Goal: Task Accomplishment & Management: Manage account settings

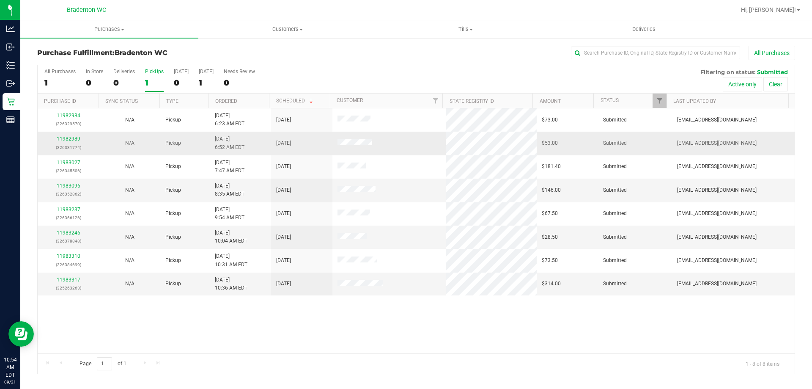
click at [65, 135] on div "11982989 (326331774)" at bounding box center [68, 143] width 51 height 16
click at [66, 139] on link "11982989" at bounding box center [69, 139] width 24 height 6
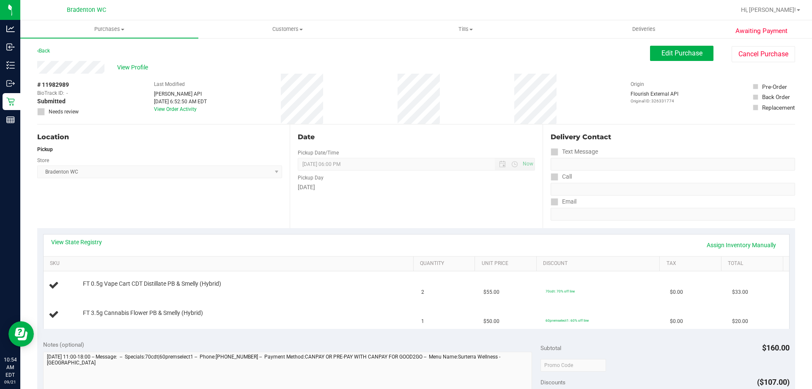
scroll to position [211, 0]
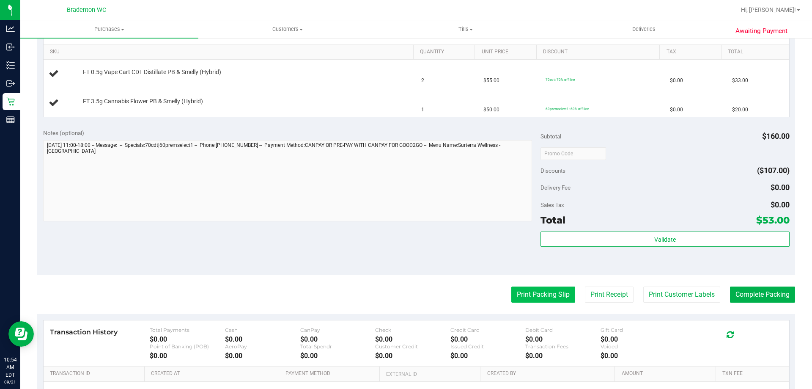
click at [533, 295] on button "Print Packing Slip" at bounding box center [543, 294] width 64 height 16
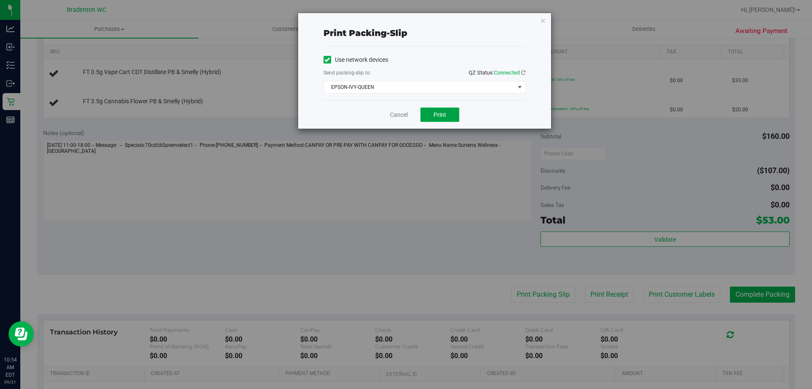
click at [447, 114] on button "Print" at bounding box center [439, 114] width 39 height 14
click at [554, 16] on div "Print packing-slip Use network devices Send packing-slip to: QZ Status: Connect…" at bounding box center [409, 194] width 818 height 389
click at [540, 22] on icon "button" at bounding box center [543, 20] width 6 height 10
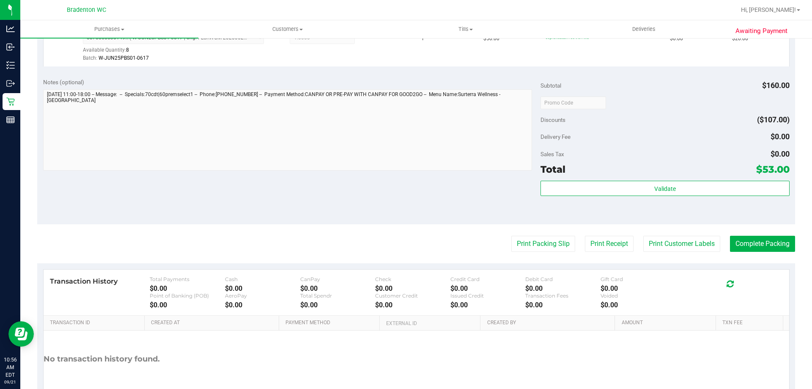
scroll to position [250, 0]
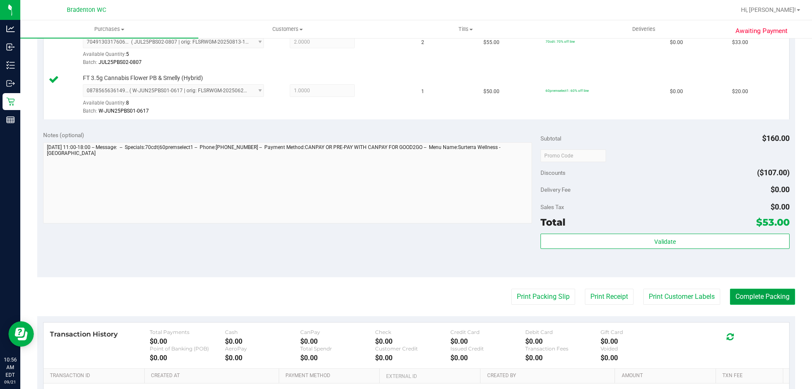
click at [760, 302] on button "Complete Packing" at bounding box center [762, 296] width 65 height 16
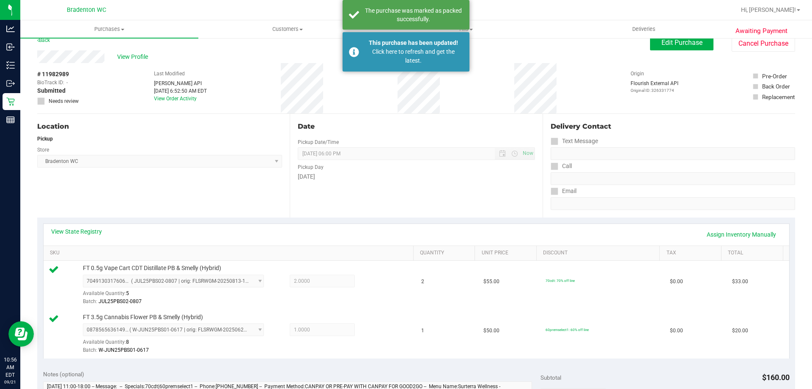
scroll to position [0, 0]
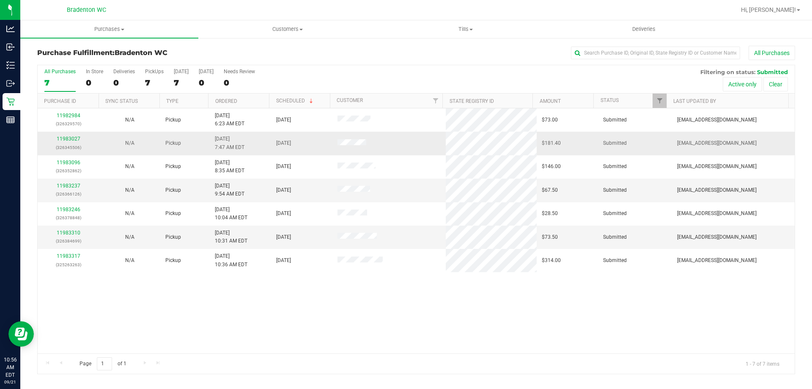
click at [65, 142] on div "11983027 (326345506)" at bounding box center [68, 143] width 51 height 16
click at [64, 139] on link "11983027" at bounding box center [69, 139] width 24 height 6
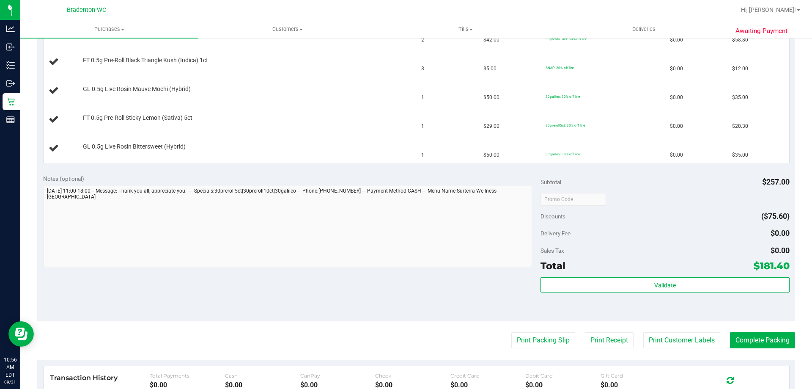
scroll to position [285, 0]
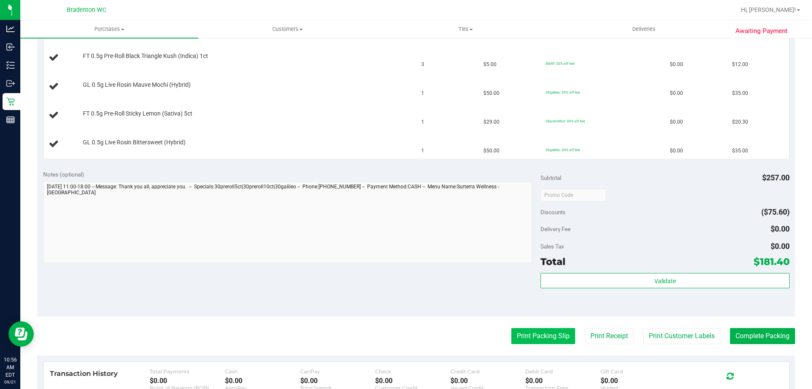
click at [551, 332] on button "Print Packing Slip" at bounding box center [543, 336] width 64 height 16
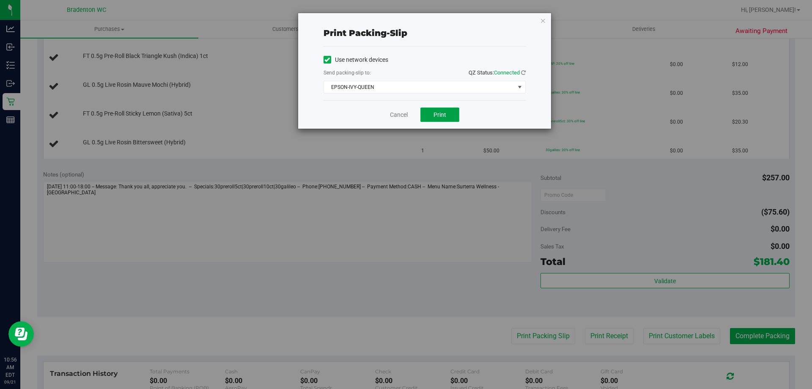
click at [454, 110] on button "Print" at bounding box center [439, 114] width 39 height 14
click at [541, 19] on icon "button" at bounding box center [543, 20] width 6 height 10
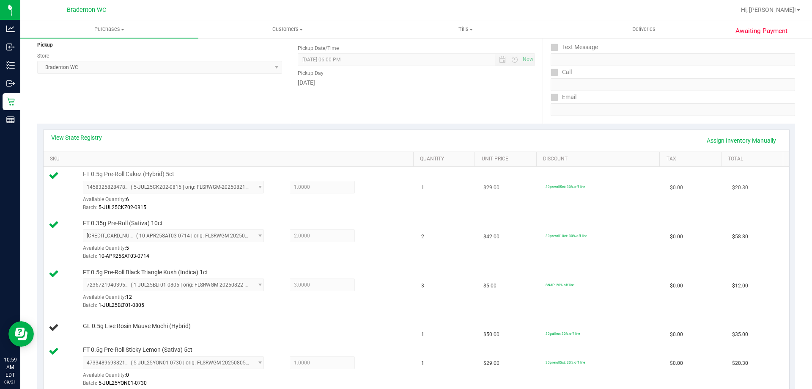
scroll to position [97, 0]
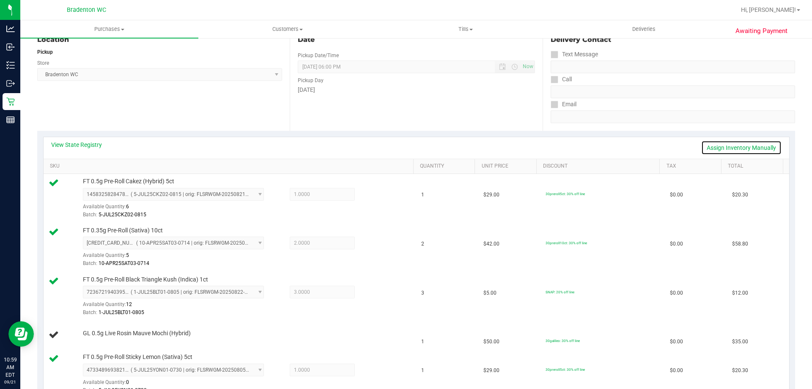
click at [732, 144] on link "Assign Inventory Manually" at bounding box center [741, 147] width 80 height 14
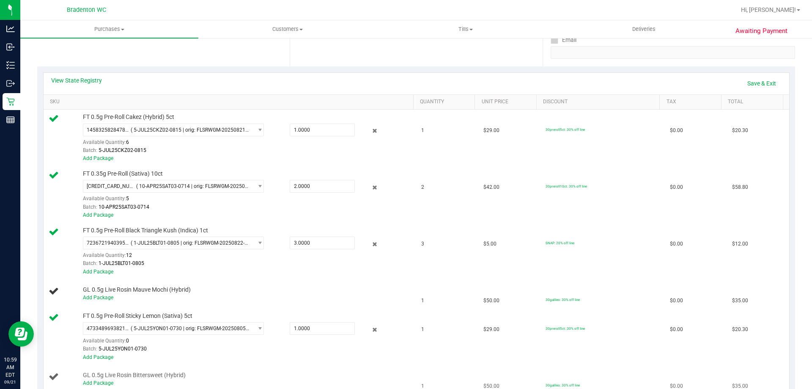
scroll to position [266, 0]
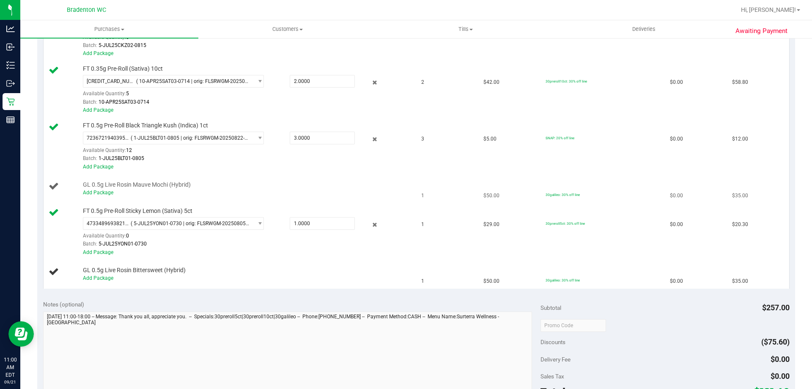
click at [98, 196] on div "Add Package" at bounding box center [246, 193] width 326 height 8
click at [99, 192] on link "Add Package" at bounding box center [98, 192] width 30 height 6
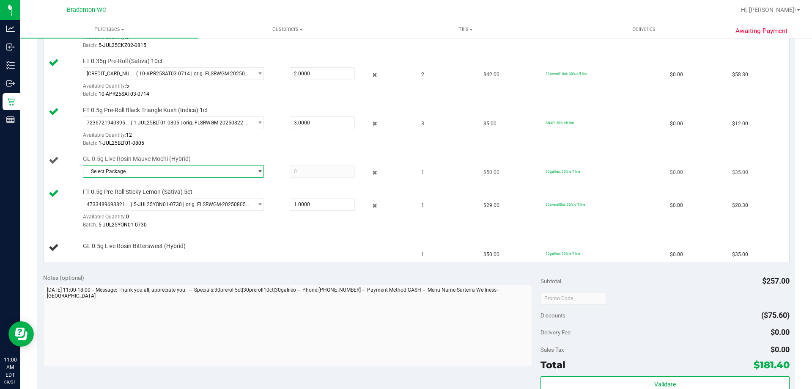
click at [174, 170] on span "Select Package" at bounding box center [168, 171] width 170 height 12
click at [175, 205] on span "( LHR-APR25STW01-0605 | orig: FLSRWGM-20250623-1476 )" at bounding box center [206, 206] width 139 height 6
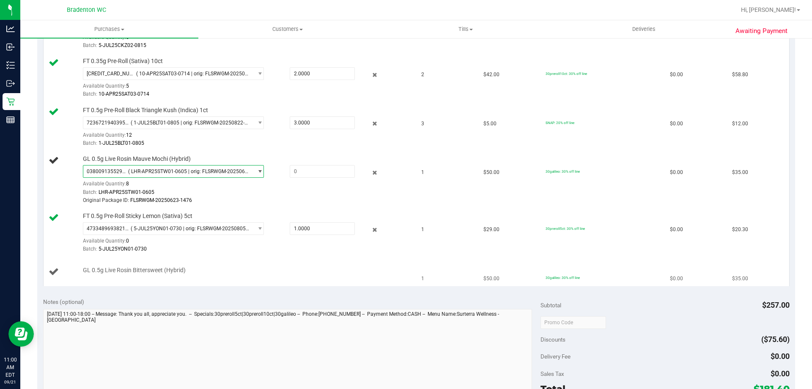
click at [147, 269] on span "GL 0.5g Live Rosin Bittersweet (Hybrid)" at bounding box center [134, 270] width 103 height 8
click at [305, 205] on td "GL 0.5g Live Rosin Mauve Mochi (Hybrid) 0380091355295582 ( LHR-APR25STW01-0605 …" at bounding box center [230, 179] width 373 height 57
click at [310, 173] on span at bounding box center [322, 171] width 65 height 13
type input "1"
type input "1.0000"
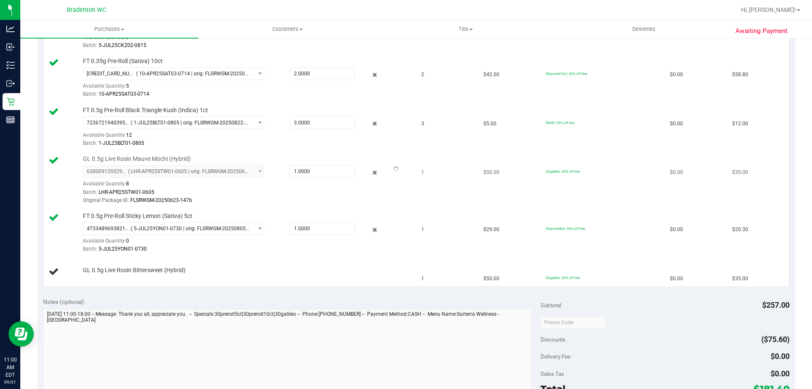
click at [274, 187] on div "0380091355295582 ( LHR-APR25STW01-0605 | orig: FLSRWGM-20250623-1476 ) 03800913…" at bounding box center [246, 184] width 326 height 39
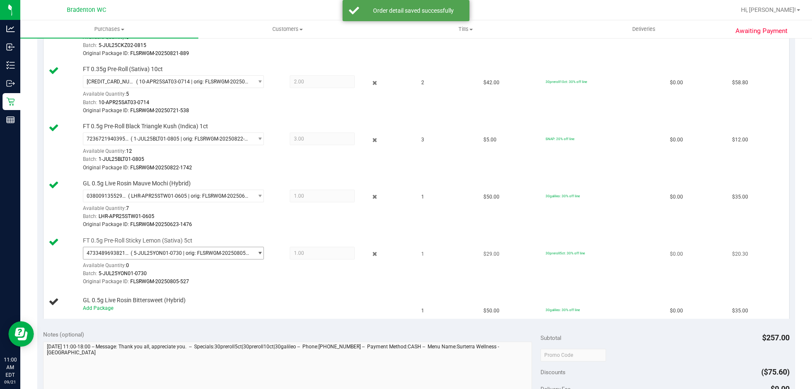
scroll to position [309, 0]
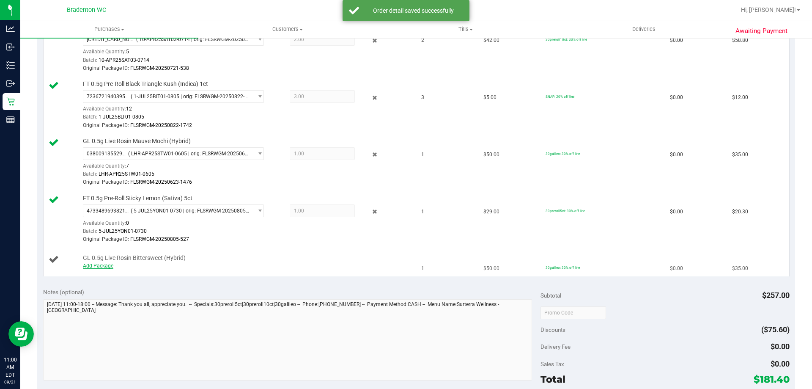
click at [107, 266] on link "Add Package" at bounding box center [98, 266] width 30 height 6
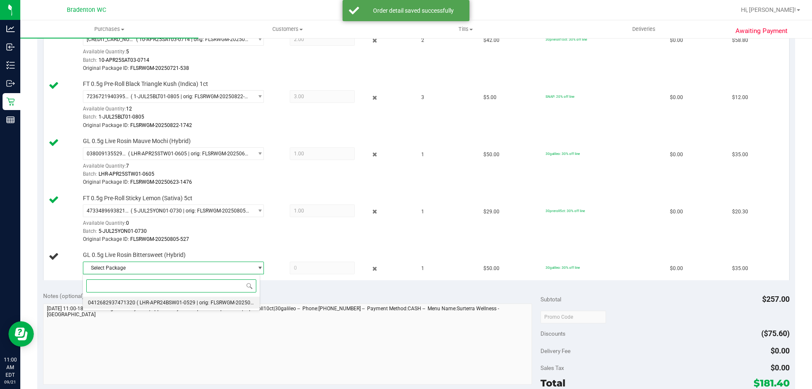
click at [226, 300] on span "( LHR-APR24BSW01-0529 | orig: FLSRWGM-20250604-654 )" at bounding box center [205, 302] width 136 height 6
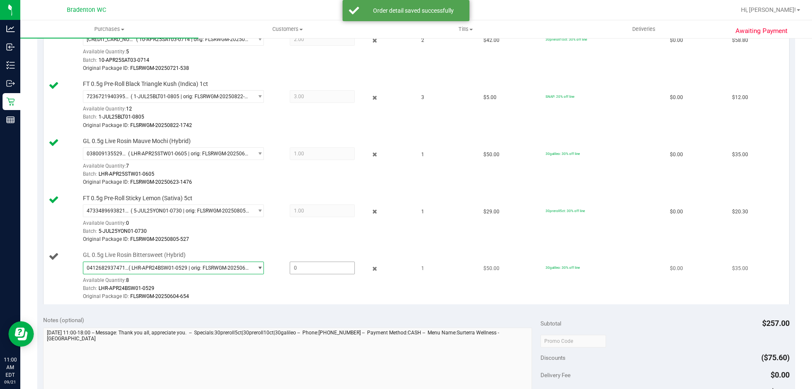
click at [312, 269] on span at bounding box center [322, 267] width 65 height 13
type input "1"
type input "1.0000"
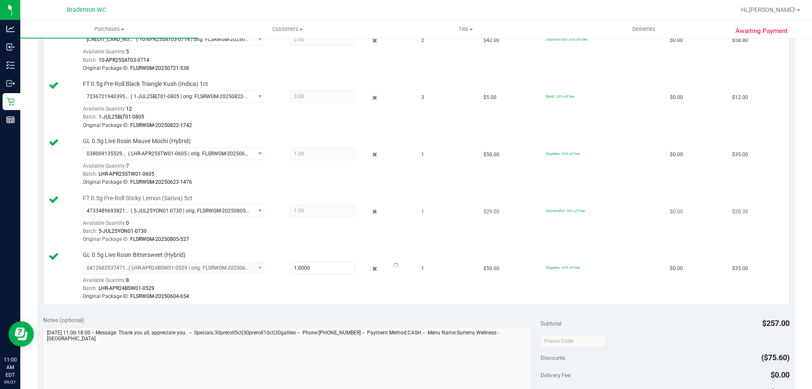
click at [340, 236] on div "Original Package ID: FLSRWGM-20250805-527" at bounding box center [246, 239] width 326 height 8
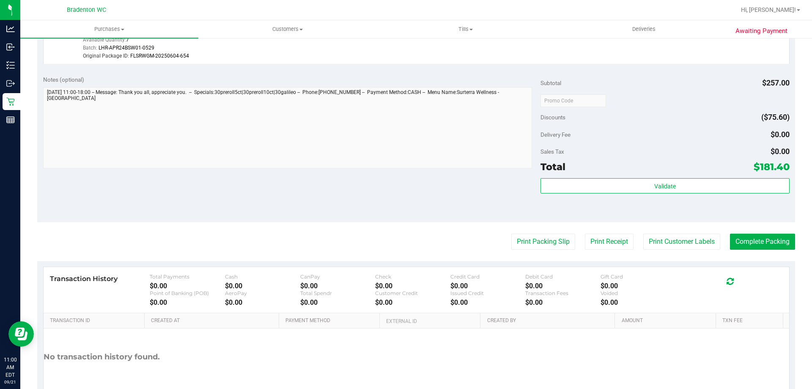
scroll to position [542, 0]
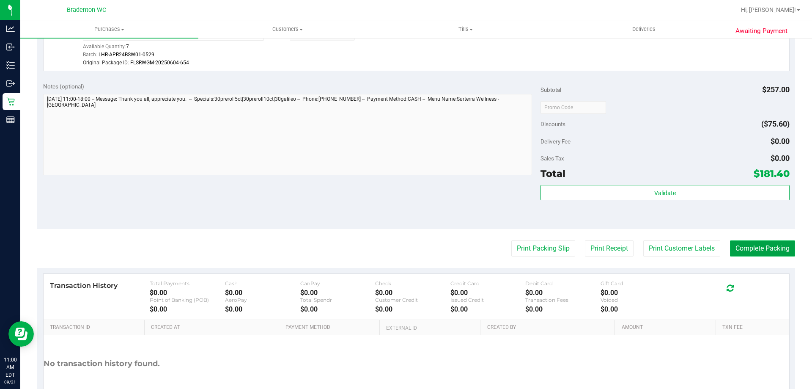
click at [765, 246] on button "Complete Packing" at bounding box center [762, 248] width 65 height 16
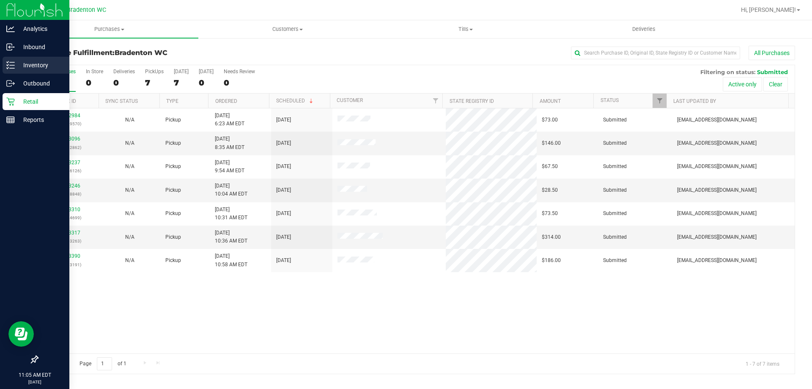
click at [6, 61] on icon at bounding box center [10, 65] width 8 height 8
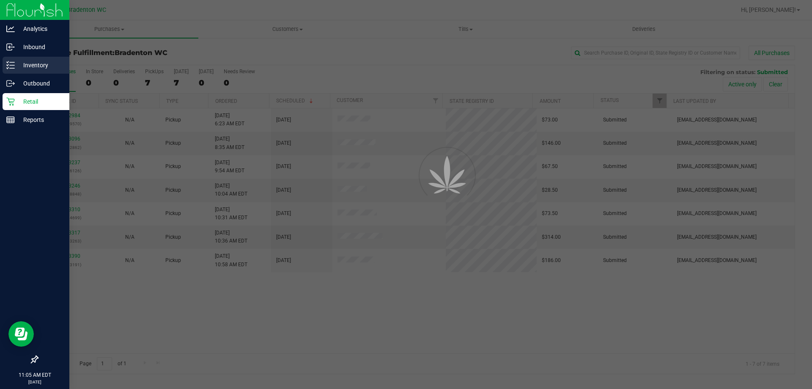
click at [27, 64] on p "Inventory" at bounding box center [40, 65] width 51 height 10
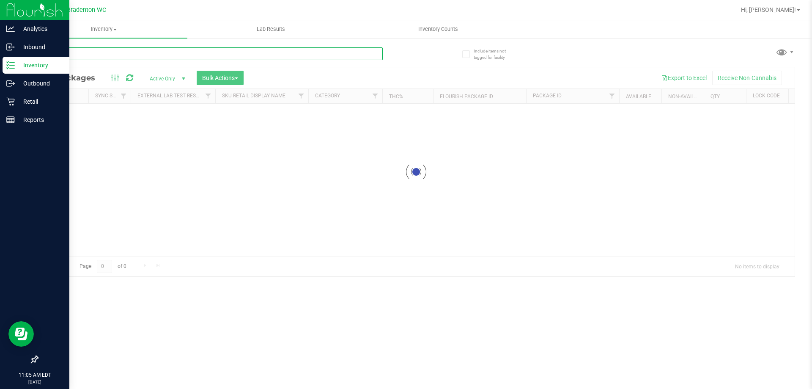
click at [178, 51] on input "text" at bounding box center [210, 53] width 346 height 13
click at [182, 52] on input "text" at bounding box center [210, 53] width 346 height 13
type input "dsc"
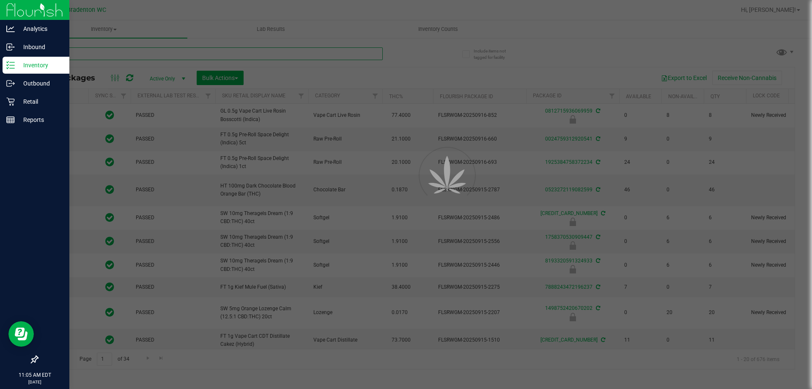
type input "[DATE]"
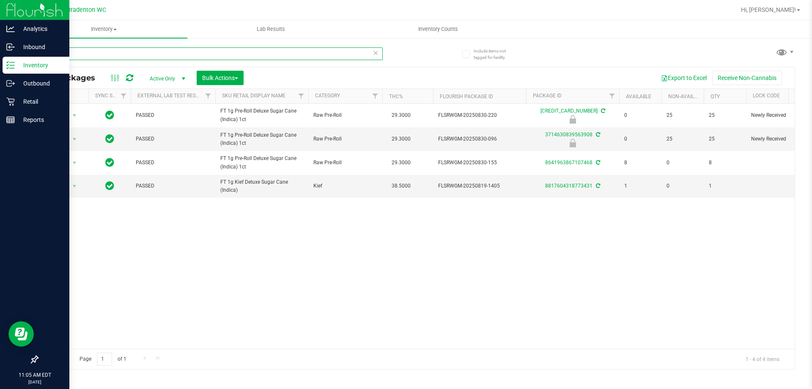
click at [378, 53] on input "dsc" at bounding box center [210, 53] width 346 height 13
type input "dsc"
click at [375, 56] on icon at bounding box center [376, 52] width 6 height 10
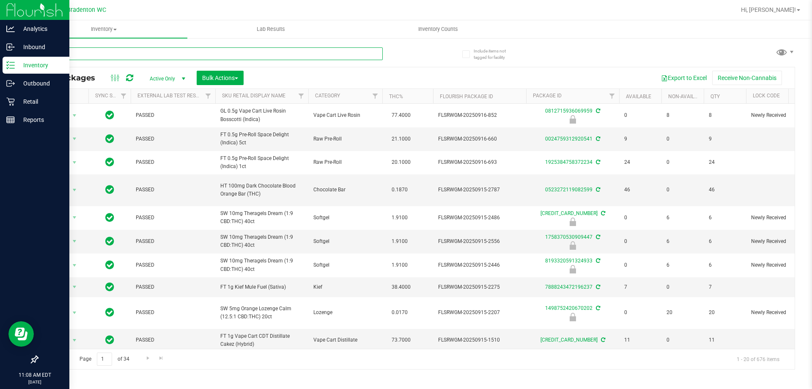
click at [121, 51] on input "text" at bounding box center [210, 53] width 346 height 13
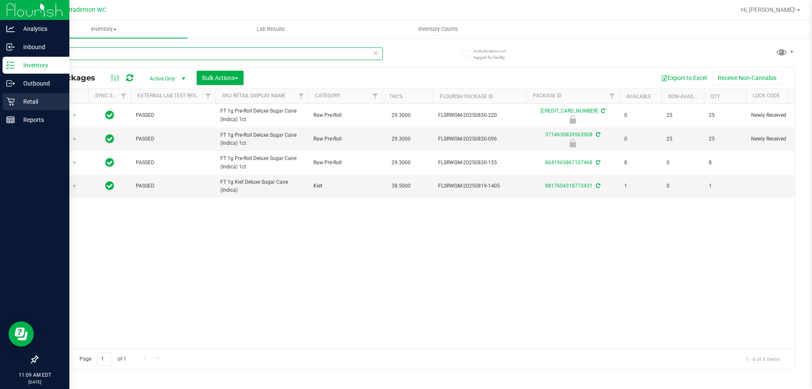
type input "dsc"
click at [40, 99] on p "Retail" at bounding box center [40, 101] width 51 height 10
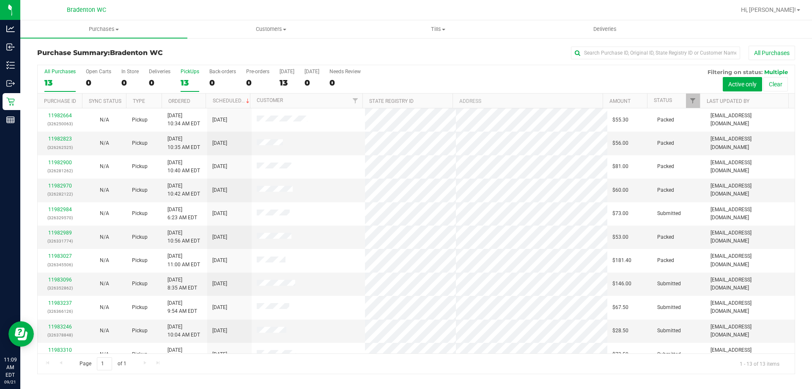
click at [181, 82] on div "13" at bounding box center [190, 83] width 19 height 10
click at [0, 0] on input "PickUps 13" at bounding box center [0, 0] width 0 height 0
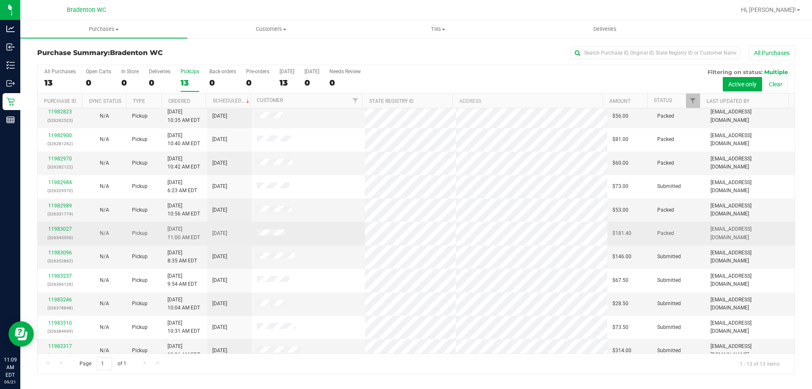
scroll to position [59, 0]
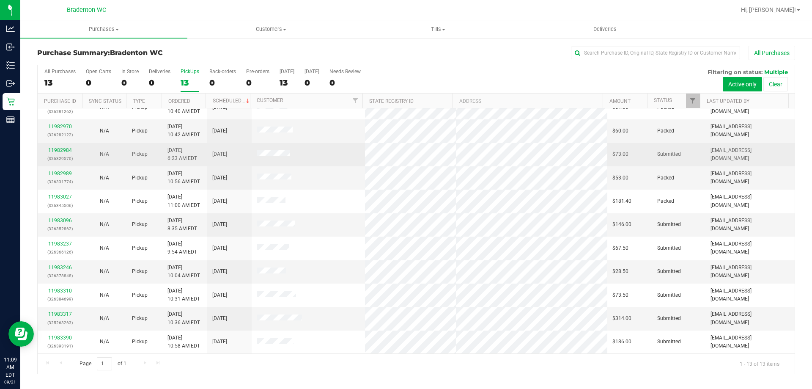
click at [63, 149] on link "11982984" at bounding box center [60, 150] width 24 height 6
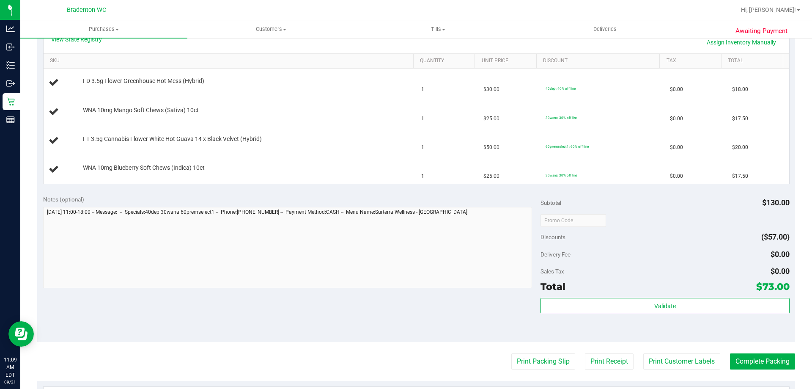
scroll to position [211, 0]
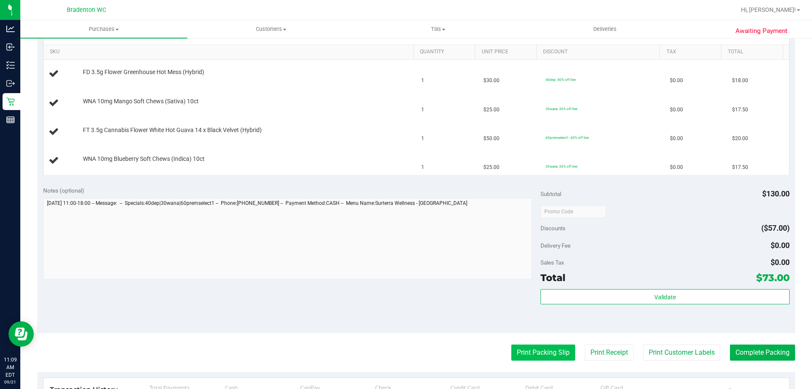
click at [525, 349] on button "Print Packing Slip" at bounding box center [543, 352] width 64 height 16
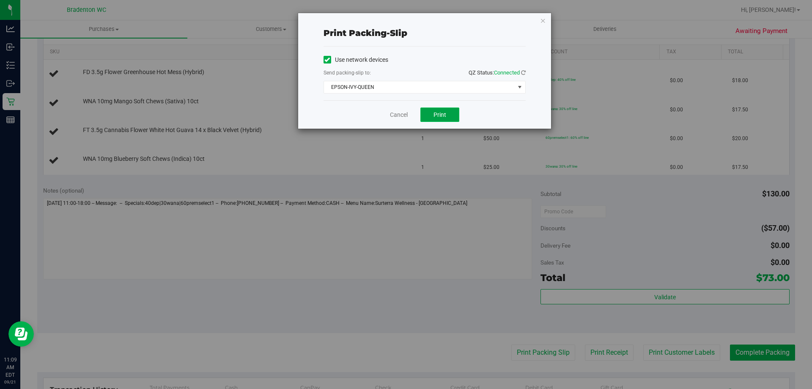
click at [455, 118] on button "Print" at bounding box center [439, 114] width 39 height 14
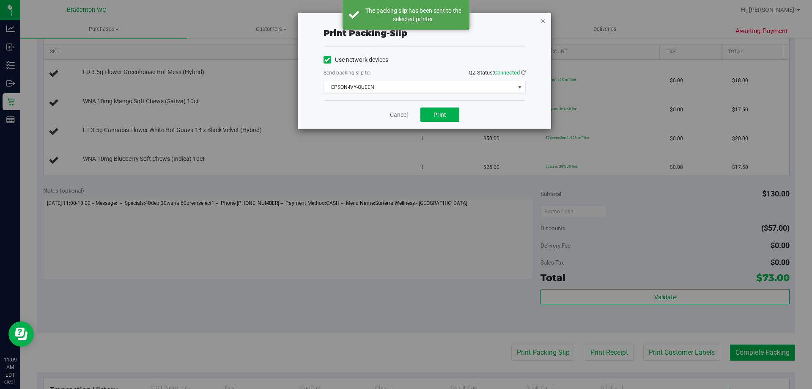
click at [541, 20] on icon "button" at bounding box center [543, 20] width 6 height 10
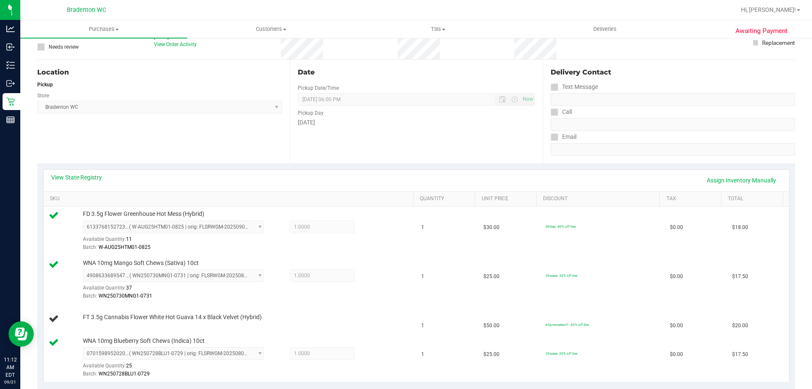
scroll to position [83, 0]
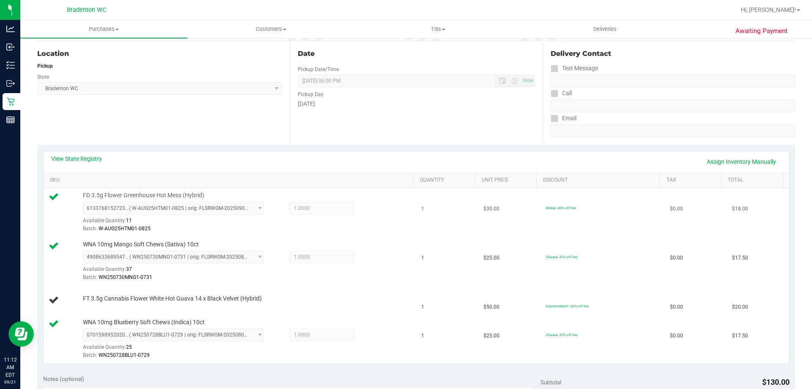
click at [247, 210] on span "6133768152723537 ( W-AUG25HTM01-0825 | orig: FLSRWGM-20250902-1803 ) 6133768152…" at bounding box center [173, 208] width 181 height 13
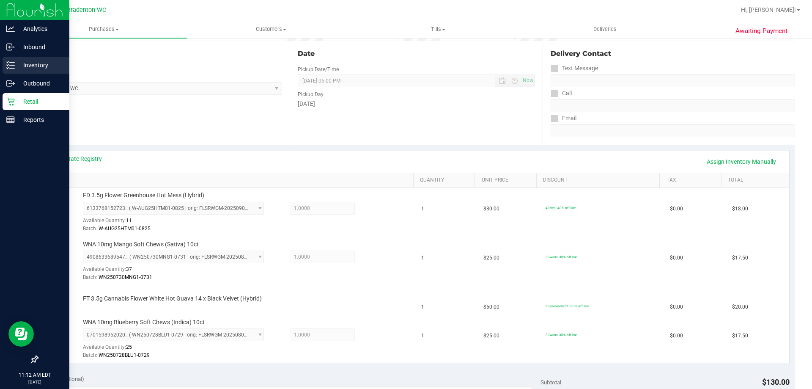
click at [8, 66] on icon at bounding box center [10, 65] width 8 height 8
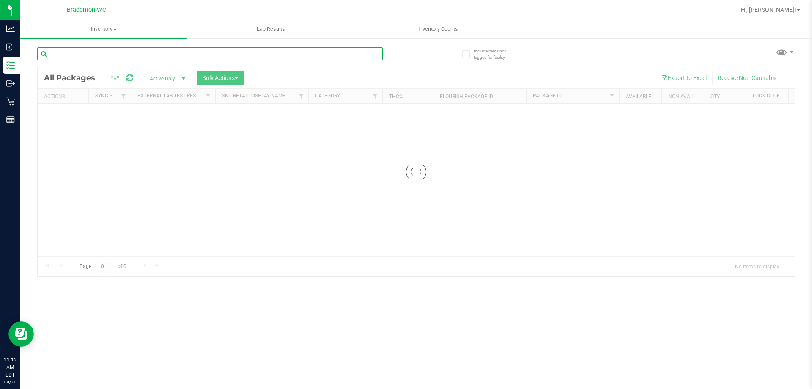
click at [183, 52] on input "text" at bounding box center [210, 53] width 346 height 13
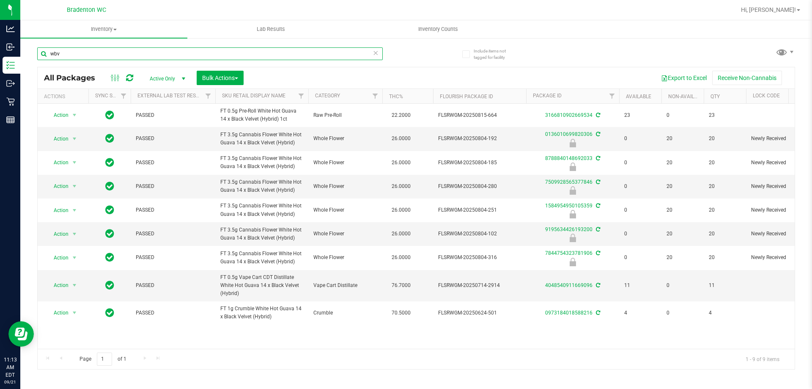
type input "wbv"
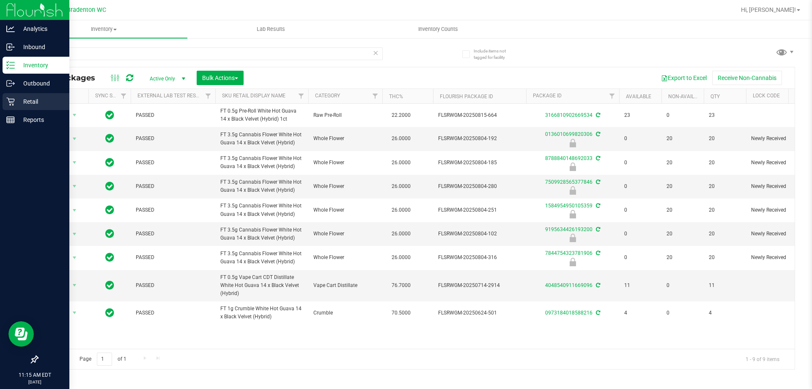
click at [16, 103] on p "Retail" at bounding box center [40, 101] width 51 height 10
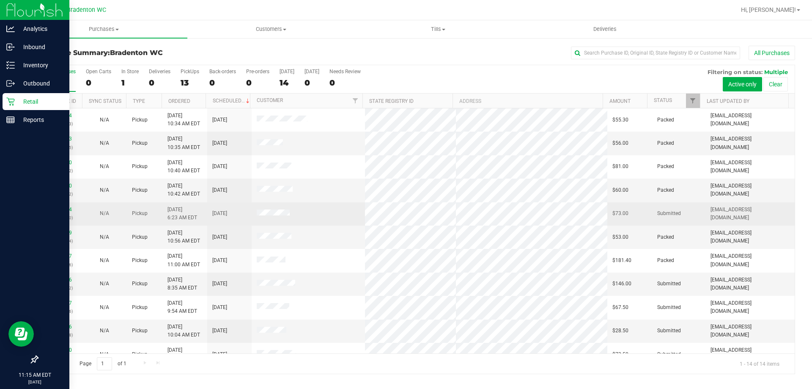
click at [348, 211] on td at bounding box center [309, 213] width 114 height 23
click at [60, 211] on link "11982984" at bounding box center [60, 209] width 24 height 6
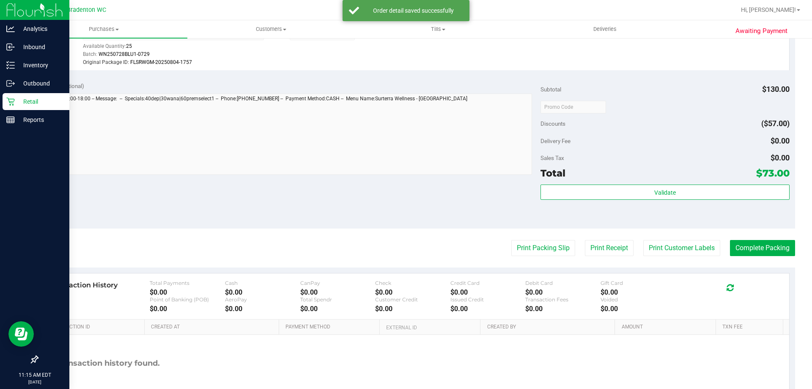
scroll to position [421, 0]
click at [762, 242] on button "Complete Packing" at bounding box center [762, 247] width 65 height 16
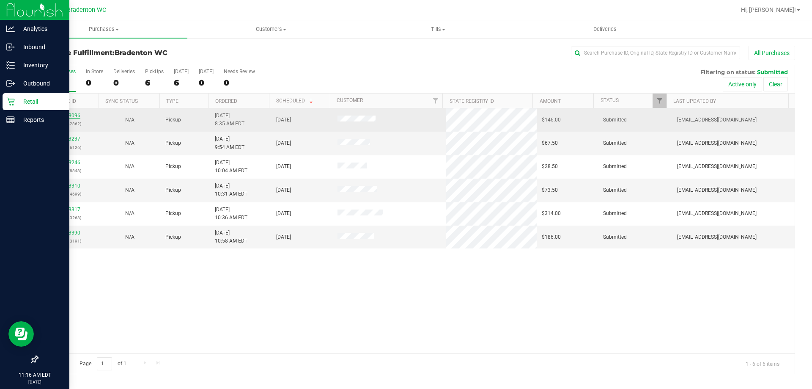
click at [63, 115] on link "11983096" at bounding box center [69, 115] width 24 height 6
click at [76, 116] on link "11983096" at bounding box center [69, 115] width 24 height 6
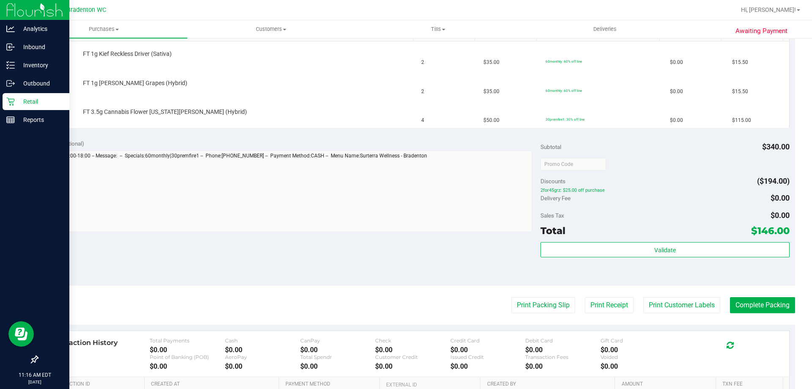
scroll to position [230, 0]
click at [550, 302] on button "Print Packing Slip" at bounding box center [543, 304] width 64 height 16
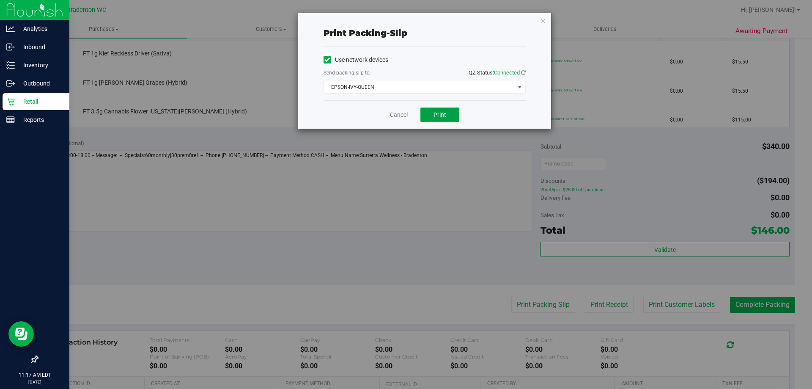
click at [441, 117] on span "Print" at bounding box center [439, 114] width 13 height 7
click at [543, 20] on icon "button" at bounding box center [543, 20] width 6 height 10
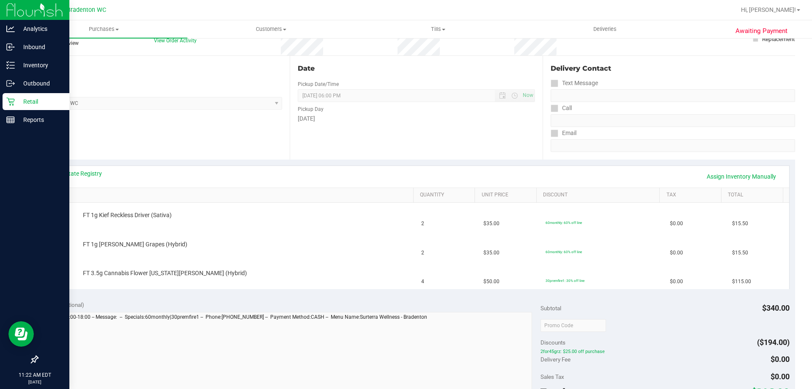
scroll to position [72, 0]
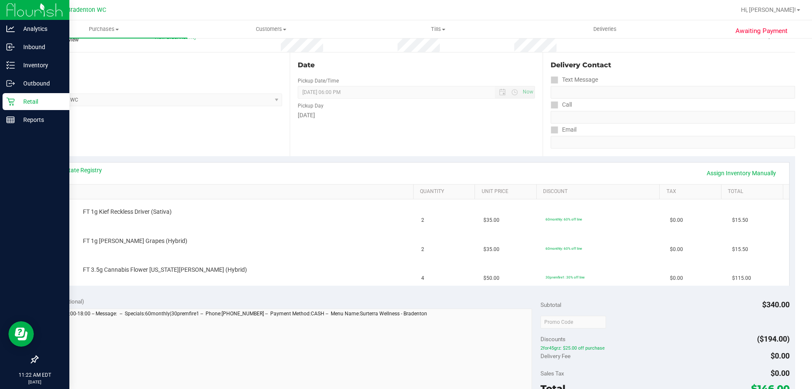
click at [7, 103] on icon at bounding box center [10, 101] width 8 height 8
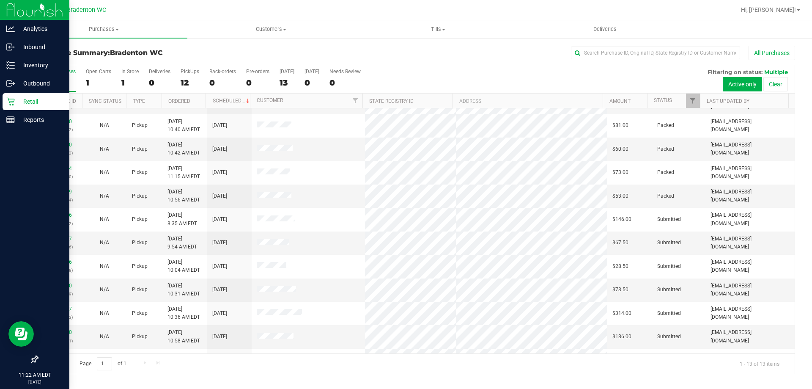
scroll to position [41, 0]
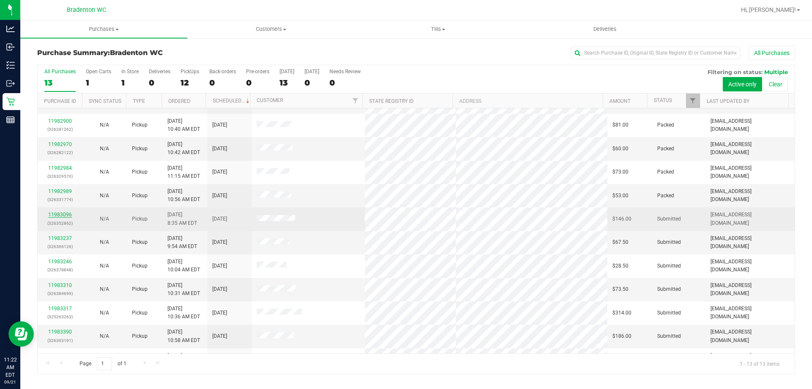
click at [62, 212] on link "11983096" at bounding box center [60, 214] width 24 height 6
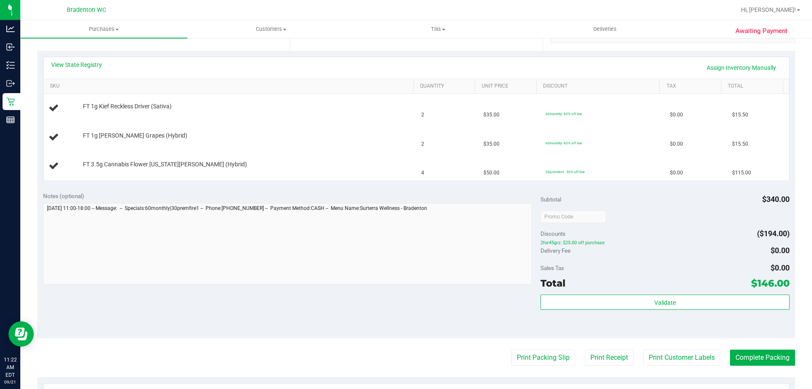
scroll to position [154, 0]
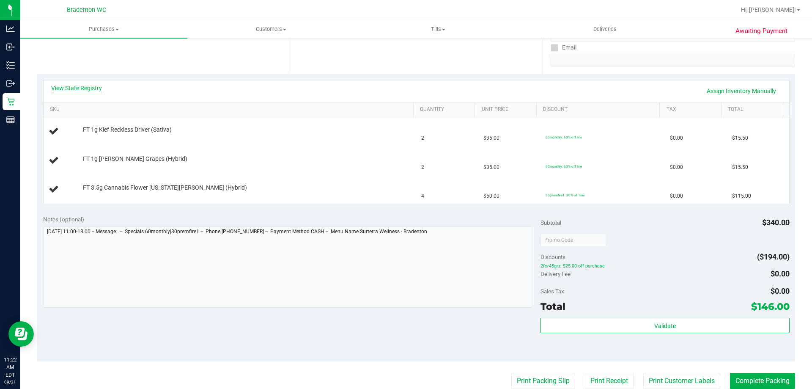
click at [77, 90] on link "View State Registry" at bounding box center [76, 88] width 51 height 8
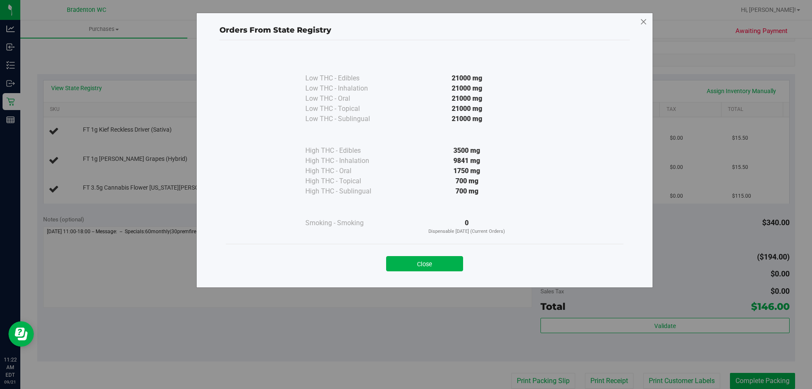
click at [642, 18] on icon at bounding box center [644, 22] width 8 height 14
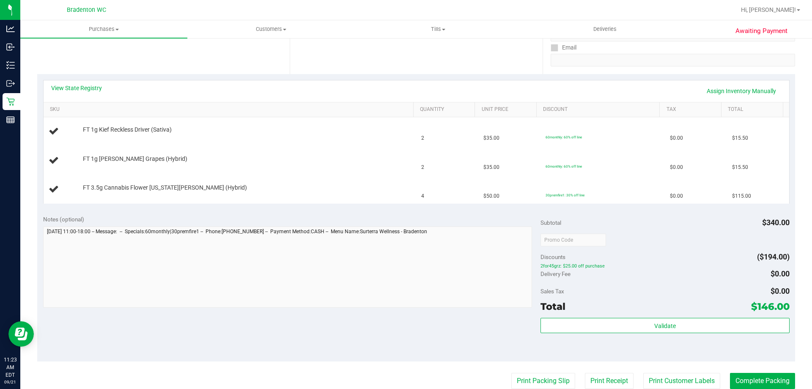
scroll to position [0, 0]
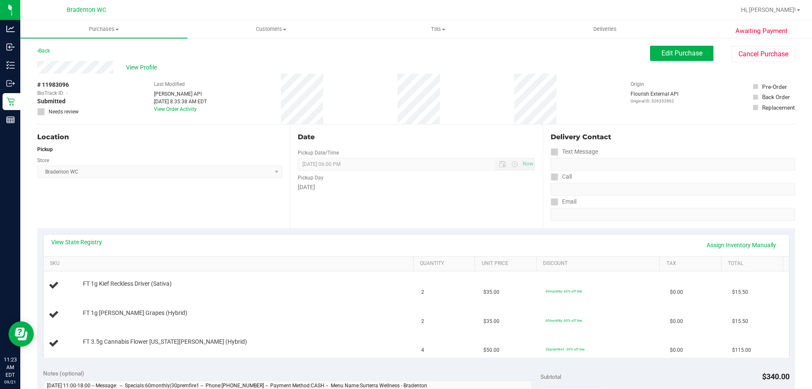
click at [400, 95] on div "# 11983096 BioTrack ID: - Submitted Needs review Last Modified [PERSON_NAME] AP…" at bounding box center [416, 99] width 758 height 50
click at [135, 65] on span "View Profile" at bounding box center [143, 67] width 34 height 9
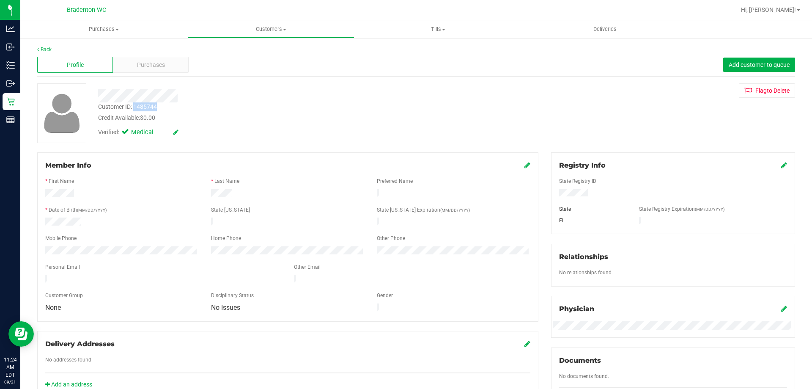
drag, startPoint x: 160, startPoint y: 110, endPoint x: 134, endPoint y: 109, distance: 25.4
click at [134, 109] on div "Customer ID: 1485744 Credit Available: $0.00" at bounding box center [284, 112] width 385 height 20
copy div "1485744"
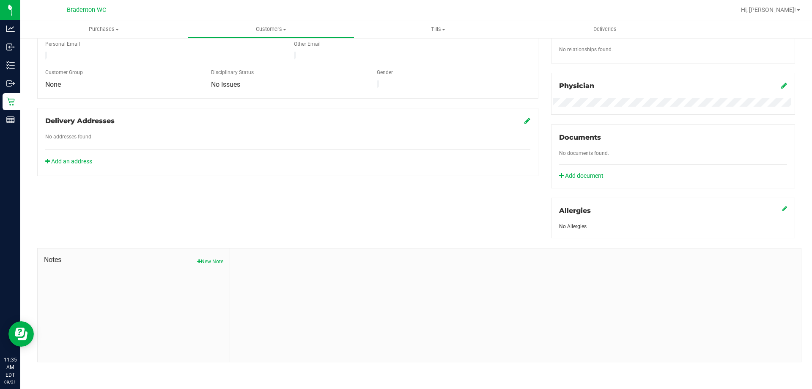
scroll to position [54, 0]
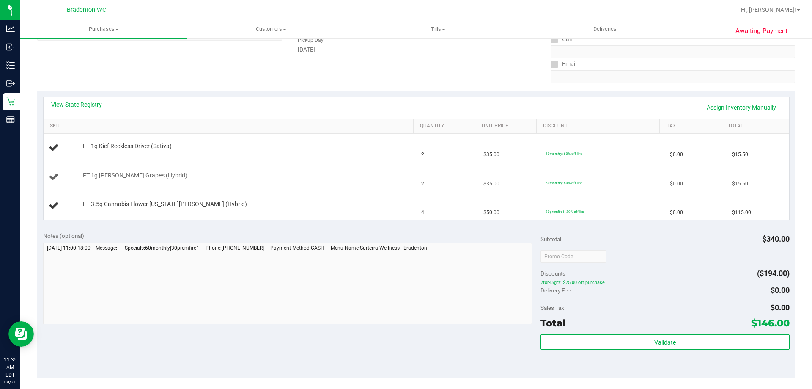
scroll to position [138, 0]
click at [734, 106] on link "Assign Inventory Manually" at bounding box center [741, 106] width 80 height 14
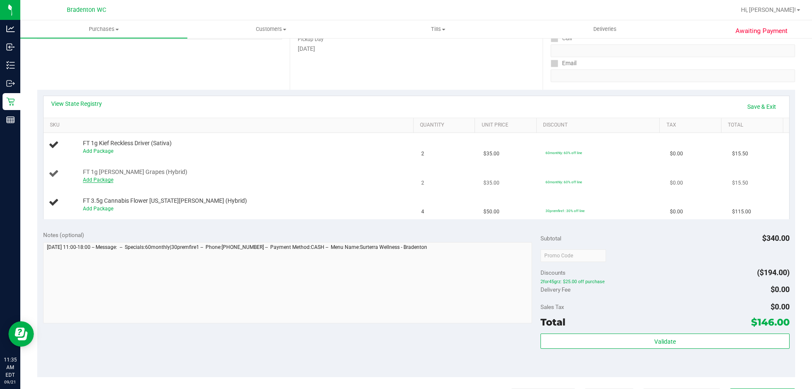
click at [106, 179] on link "Add Package" at bounding box center [98, 180] width 30 height 6
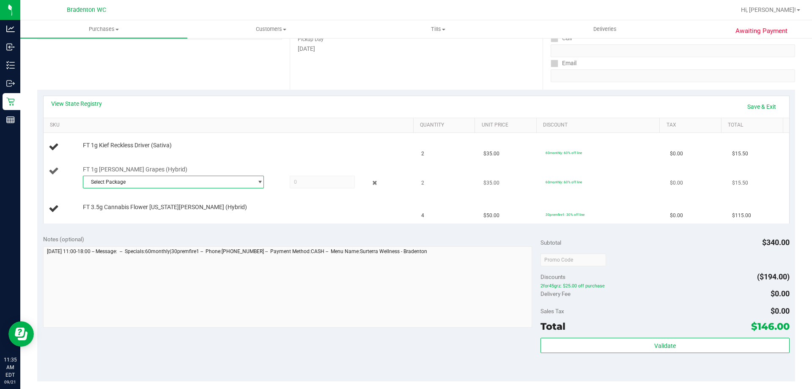
click at [174, 183] on span "Select Package" at bounding box center [168, 182] width 170 height 12
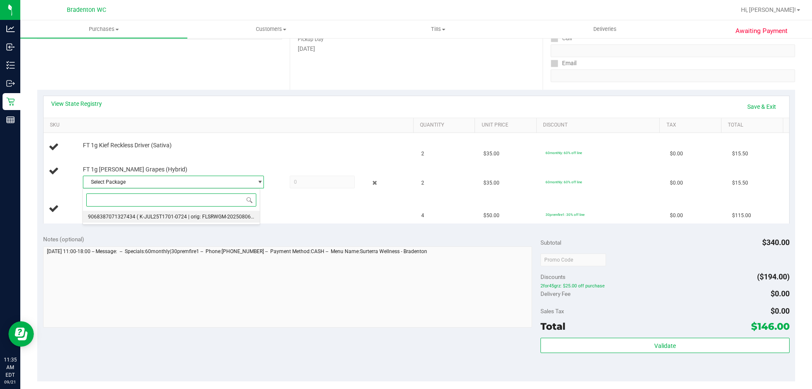
click at [180, 215] on span "( K-JUL25T1701-0724 | orig: FLSRWGM-20250806-2587 )" at bounding box center [202, 217] width 130 height 6
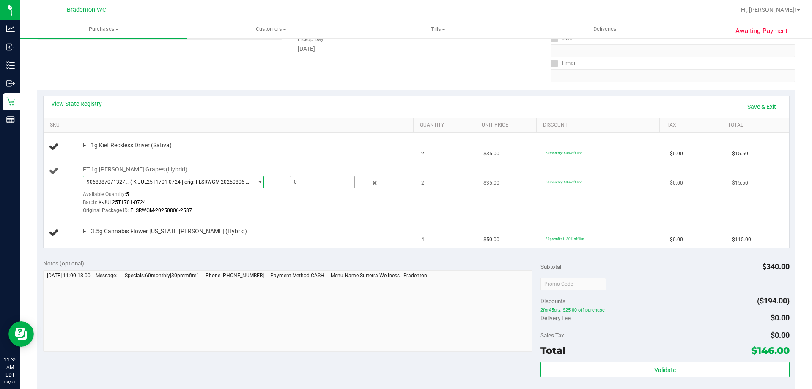
click at [313, 183] on span at bounding box center [322, 182] width 65 height 13
type input "2"
type input "2.0000"
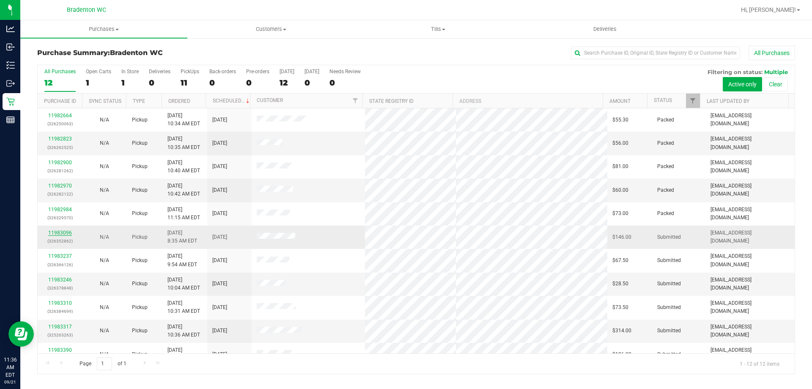
click at [60, 232] on link "11983096" at bounding box center [60, 233] width 24 height 6
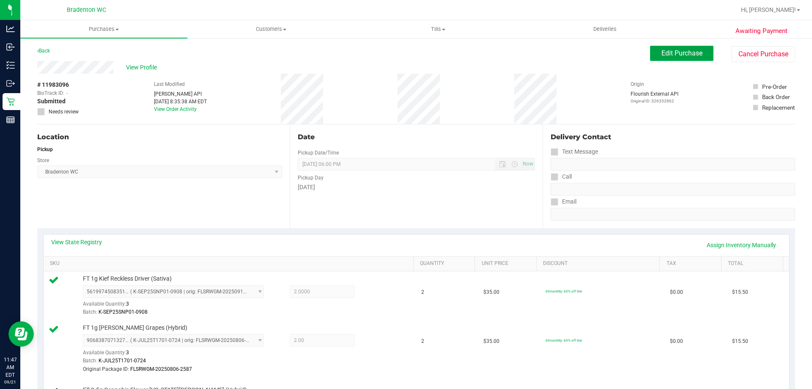
click at [661, 54] on span "Edit Purchase" at bounding box center [681, 53] width 41 height 8
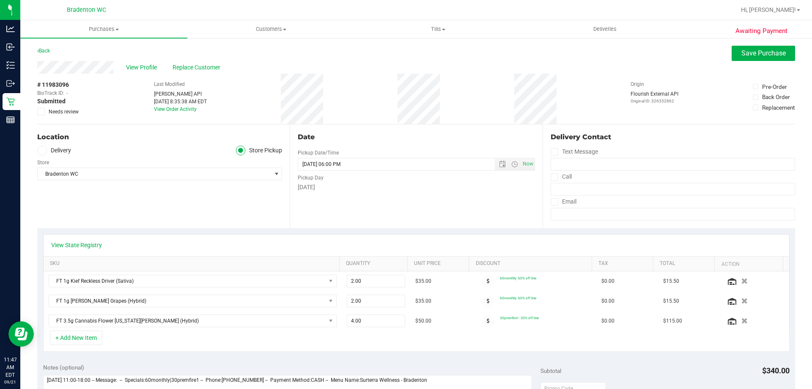
drag, startPoint x: 38, startPoint y: 111, endPoint x: 43, endPoint y: 111, distance: 4.7
click at [38, 111] on span at bounding box center [41, 112] width 8 height 8
click at [42, 112] on icon at bounding box center [40, 112] width 5 height 0
click at [0, 0] on input "Needs review" at bounding box center [0, 0] width 0 height 0
click at [755, 55] on span "Save Purchase" at bounding box center [763, 53] width 44 height 8
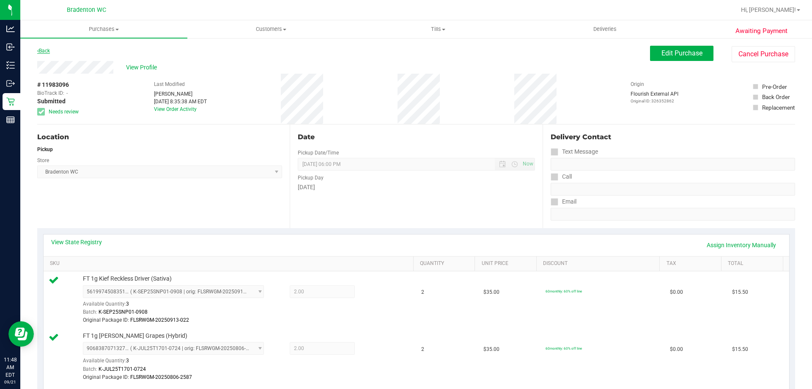
click at [45, 49] on link "Back" at bounding box center [43, 51] width 13 height 6
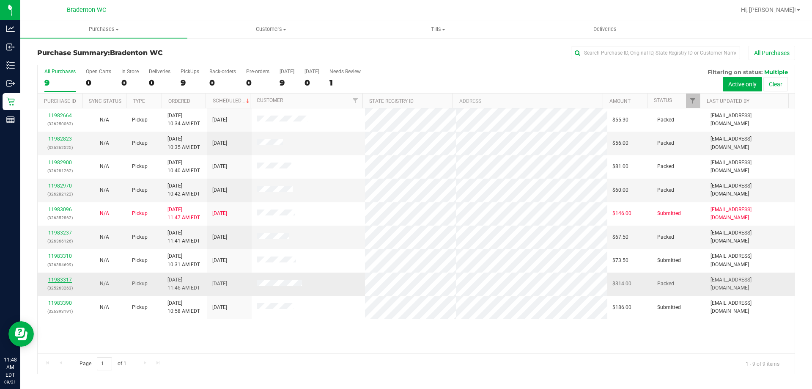
click at [63, 282] on link "11983317" at bounding box center [60, 280] width 24 height 6
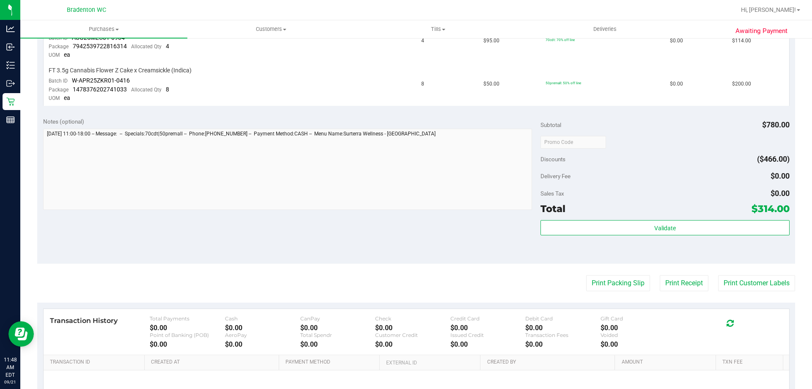
scroll to position [257, 0]
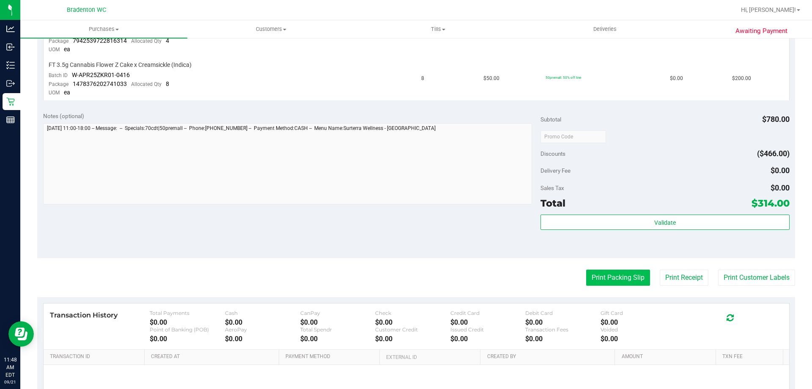
click at [628, 274] on button "Print Packing Slip" at bounding box center [618, 277] width 64 height 16
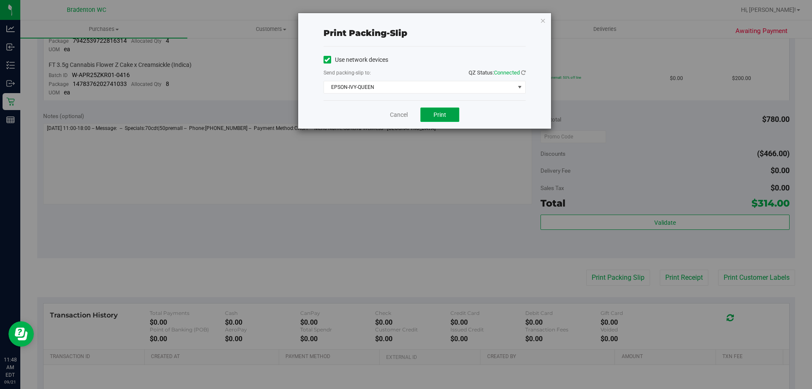
click at [442, 110] on button "Print" at bounding box center [439, 114] width 39 height 14
click at [543, 17] on icon "button" at bounding box center [543, 20] width 6 height 10
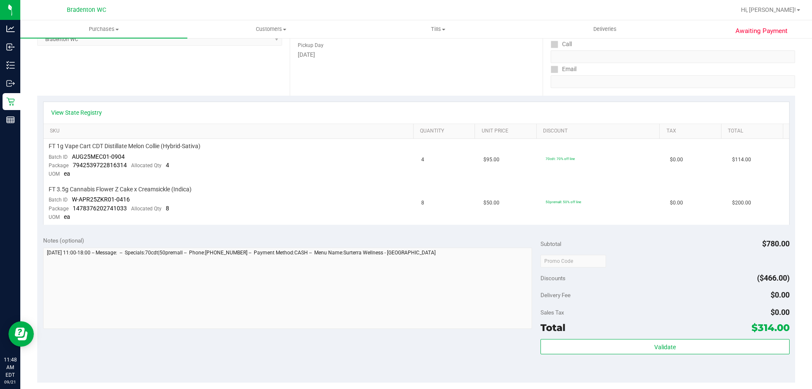
scroll to position [108, 0]
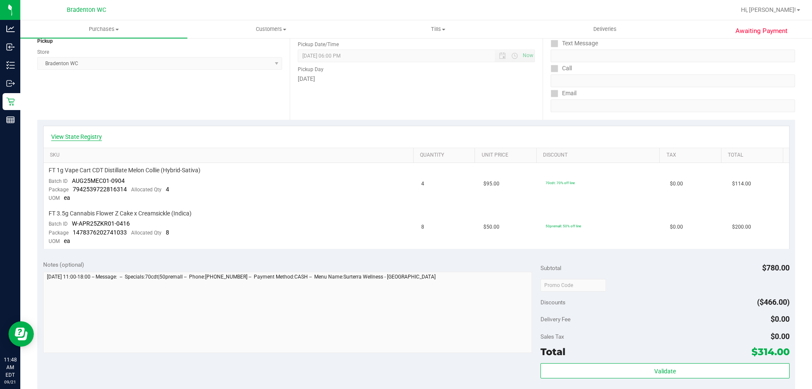
click at [82, 136] on link "View State Registry" at bounding box center [76, 136] width 51 height 8
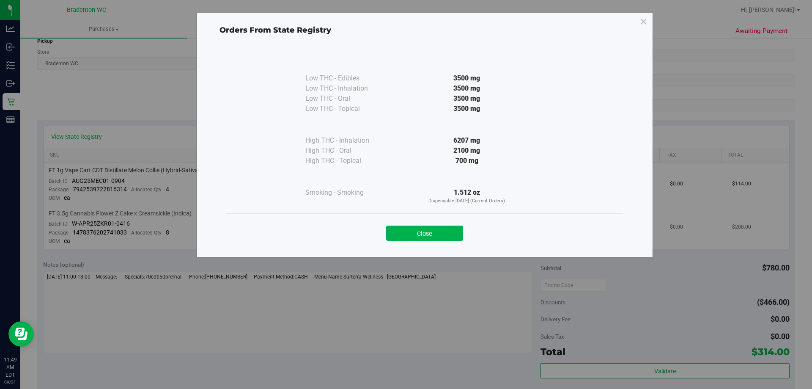
click at [450, 233] on button "Close" at bounding box center [424, 232] width 77 height 15
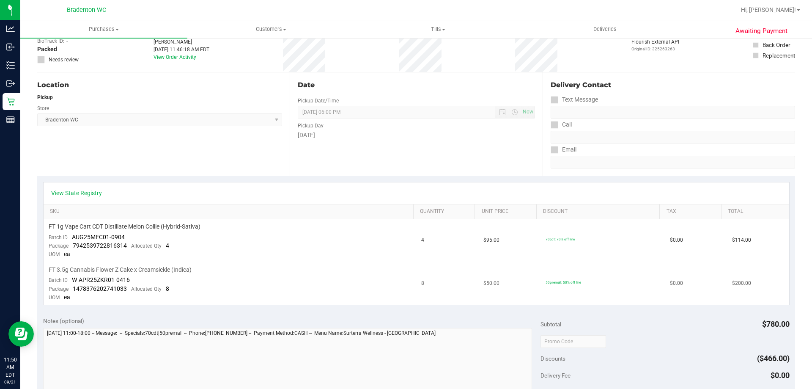
scroll to position [0, 0]
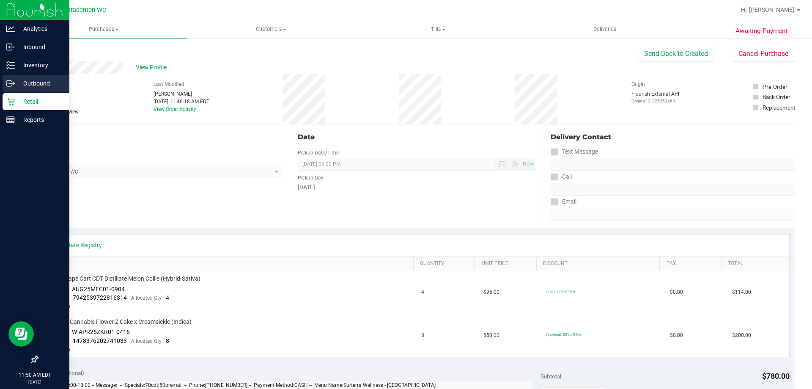
click at [16, 92] on link "Outbound" at bounding box center [34, 84] width 69 height 18
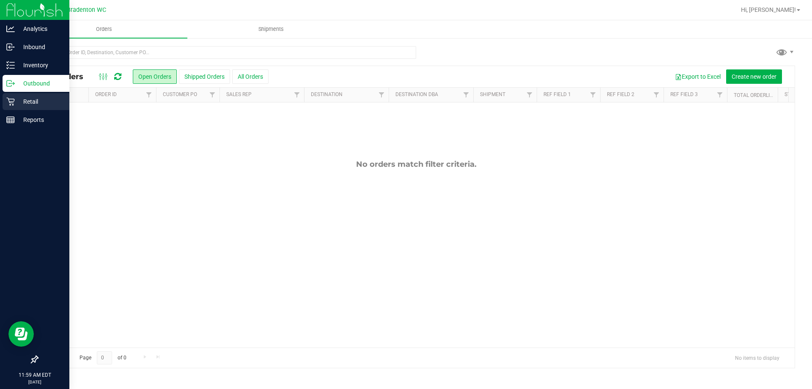
click at [11, 107] on div "Retail" at bounding box center [36, 101] width 67 height 17
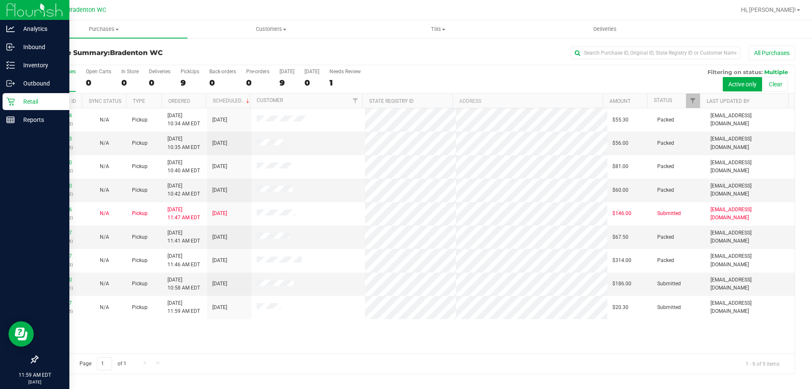
click at [376, 345] on div "11982664 (326250063) N/A Pickup [DATE] 10:34 AM EDT 9/21/2025 $55.30 Packed [EM…" at bounding box center [416, 230] width 757 height 245
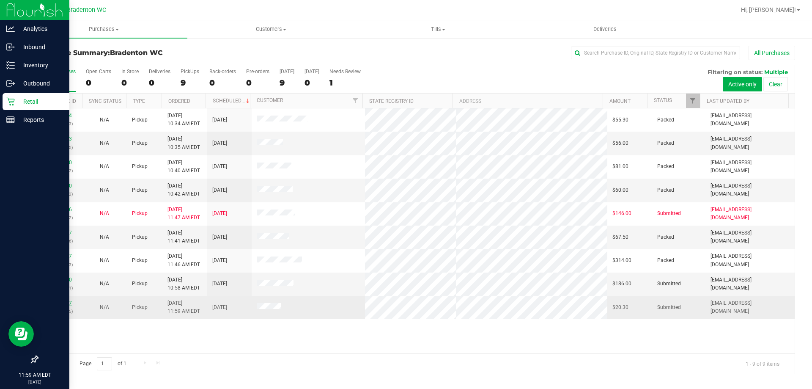
click at [69, 303] on link "11983897" at bounding box center [60, 303] width 24 height 6
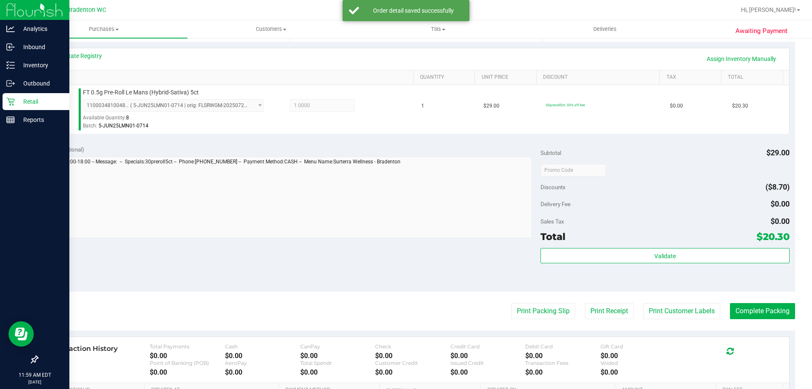
scroll to position [284, 0]
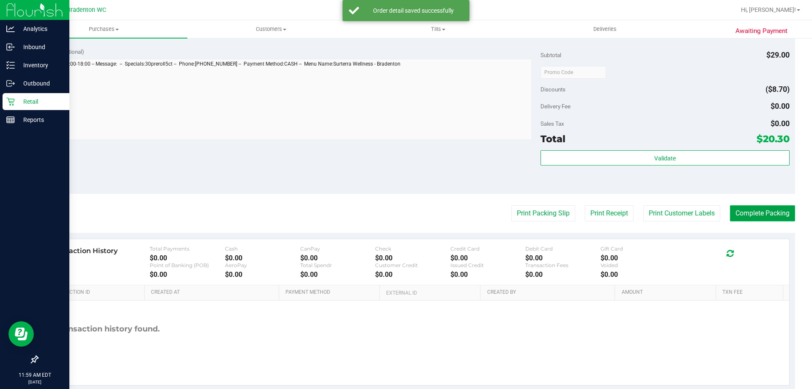
click at [753, 219] on button "Complete Packing" at bounding box center [762, 213] width 65 height 16
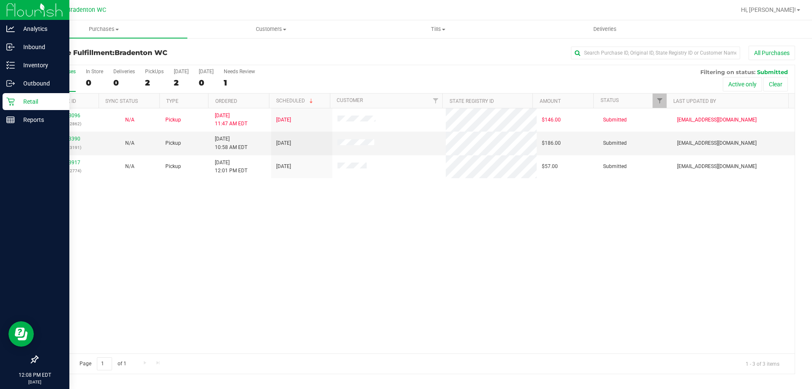
click at [12, 97] on div "Retail" at bounding box center [36, 101] width 67 height 17
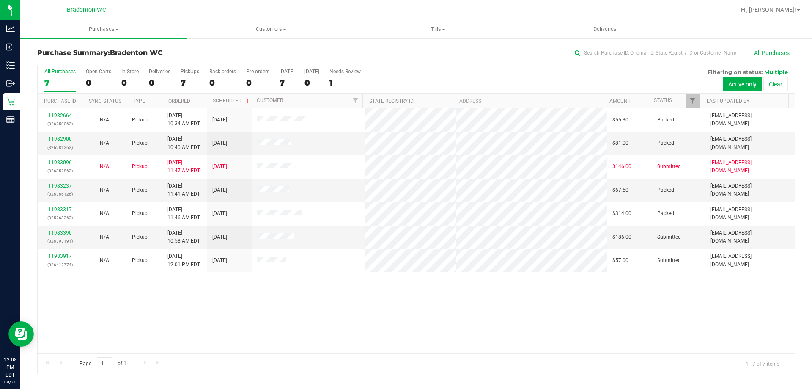
click at [255, 318] on div "11982664 (326250063) N/A Pickup [DATE] 10:34 AM EDT 9/21/2025 $55.30 Packed [EM…" at bounding box center [416, 230] width 757 height 245
click at [62, 233] on link "11983390" at bounding box center [60, 233] width 24 height 6
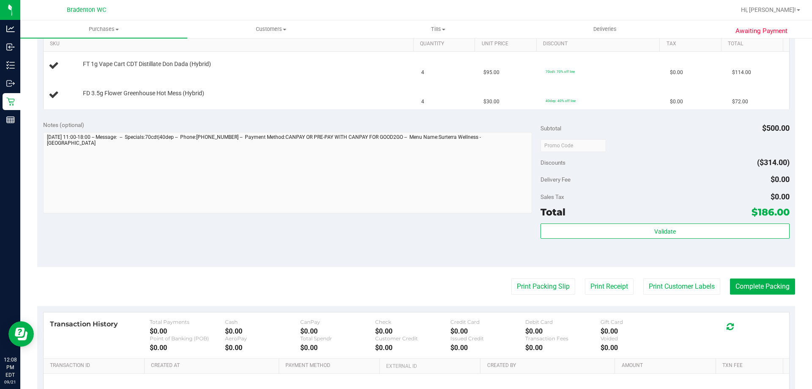
scroll to position [221, 0]
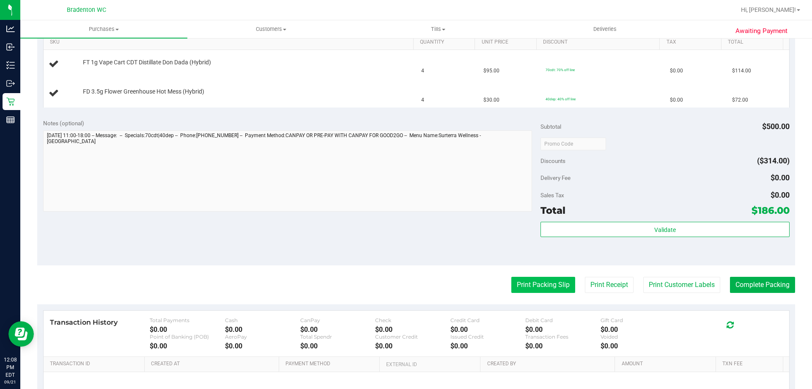
click at [540, 285] on button "Print Packing Slip" at bounding box center [543, 285] width 64 height 16
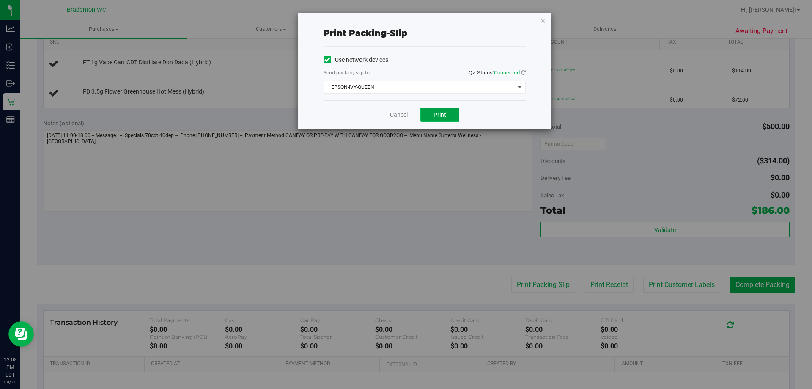
click at [446, 112] on button "Print" at bounding box center [439, 114] width 39 height 14
click at [540, 16] on icon "button" at bounding box center [543, 20] width 6 height 10
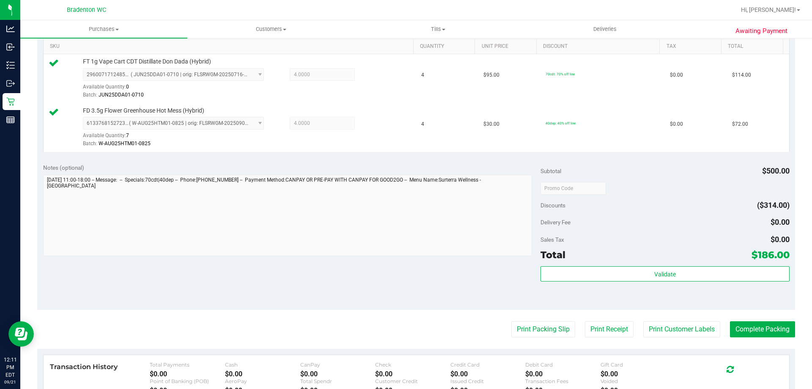
scroll to position [226, 0]
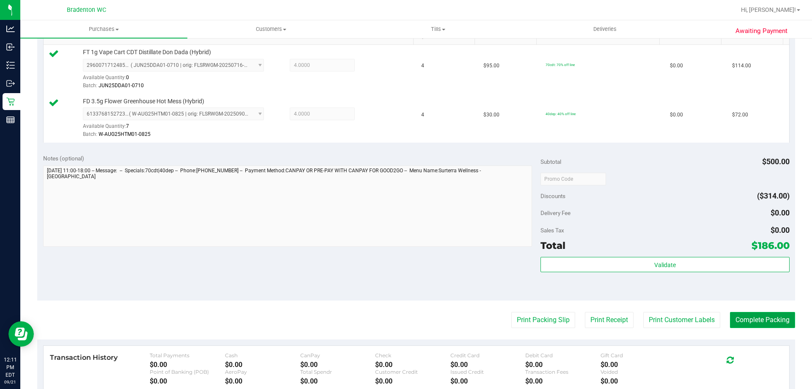
click at [755, 314] on button "Complete Packing" at bounding box center [762, 320] width 65 height 16
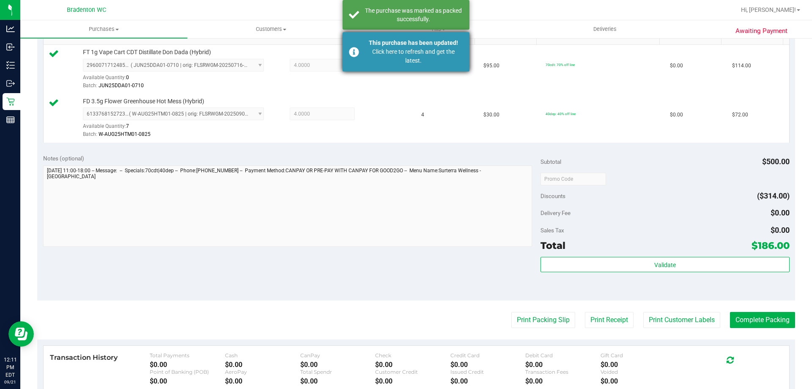
click at [425, 50] on div "Click here to refresh and get the latest." at bounding box center [413, 56] width 99 height 18
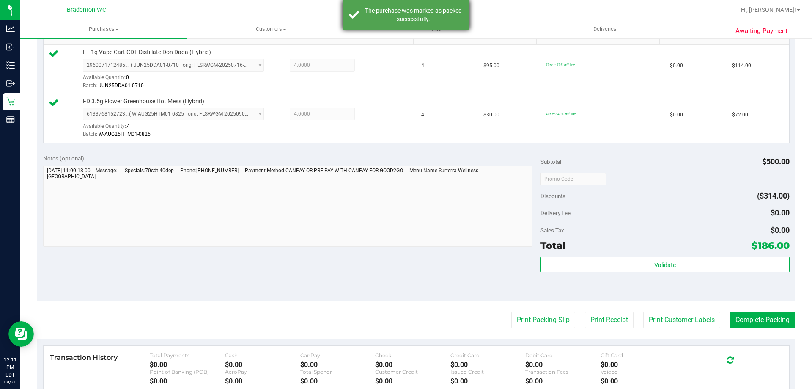
click at [431, 12] on div "The purchase was marked as packed successfully." at bounding box center [413, 14] width 99 height 17
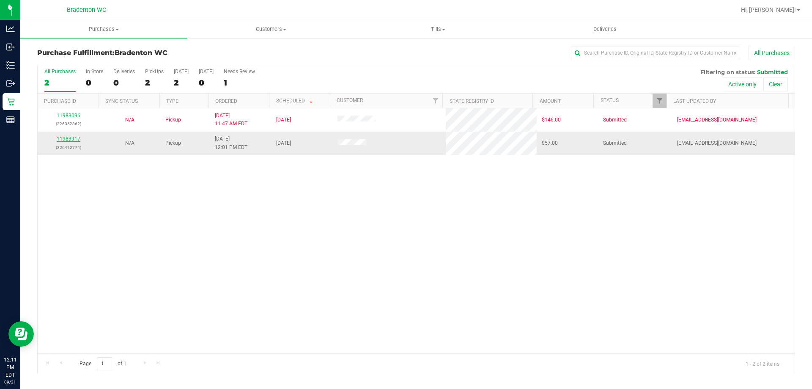
click at [75, 138] on link "11983917" at bounding box center [69, 139] width 24 height 6
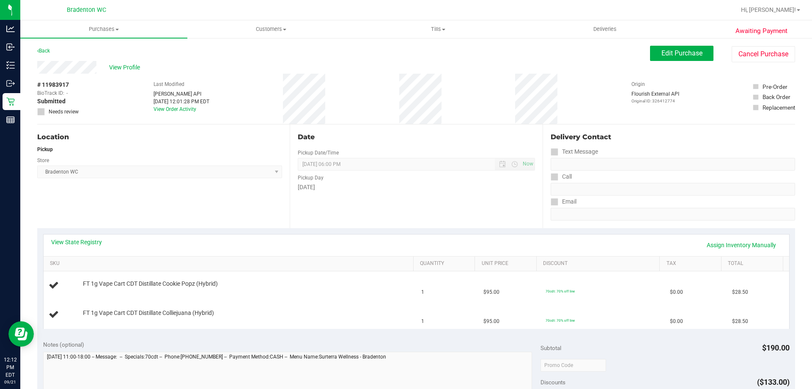
click at [402, 99] on div "# 11983917 BioTrack ID: - Submitted Needs review Last Modified [PERSON_NAME] AP…" at bounding box center [416, 99] width 758 height 50
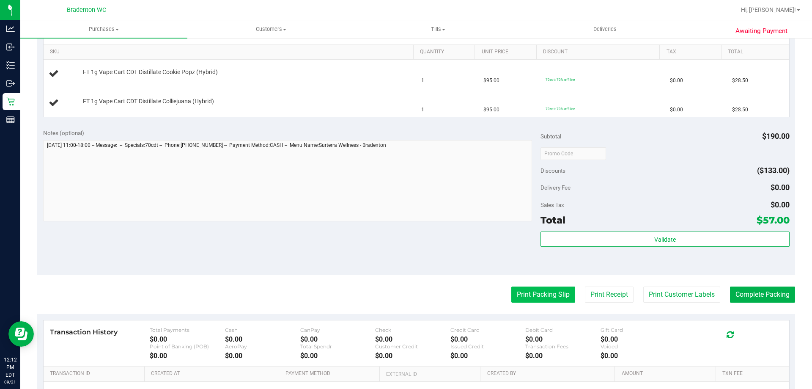
click at [524, 295] on button "Print Packing Slip" at bounding box center [543, 294] width 64 height 16
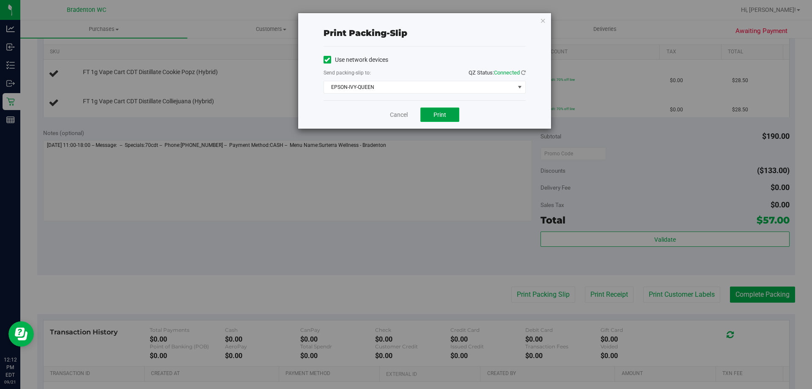
click at [436, 116] on span "Print" at bounding box center [439, 114] width 13 height 7
click at [546, 19] on icon "button" at bounding box center [543, 20] width 6 height 10
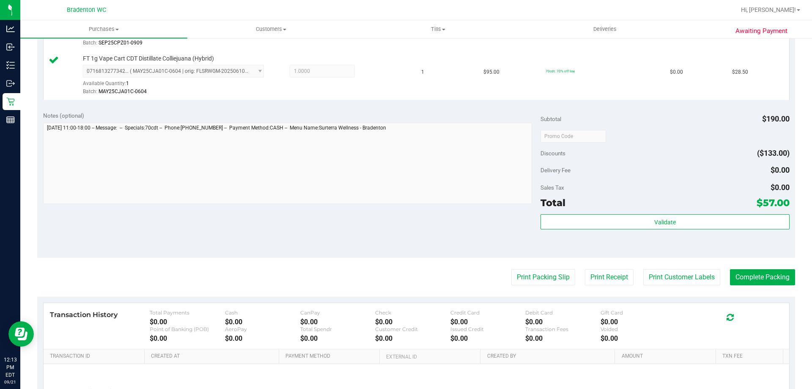
scroll to position [233, 0]
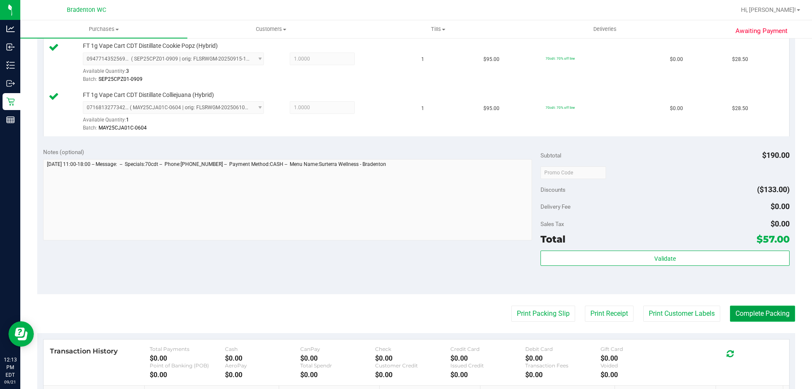
click at [763, 318] on button "Complete Packing" at bounding box center [762, 313] width 65 height 16
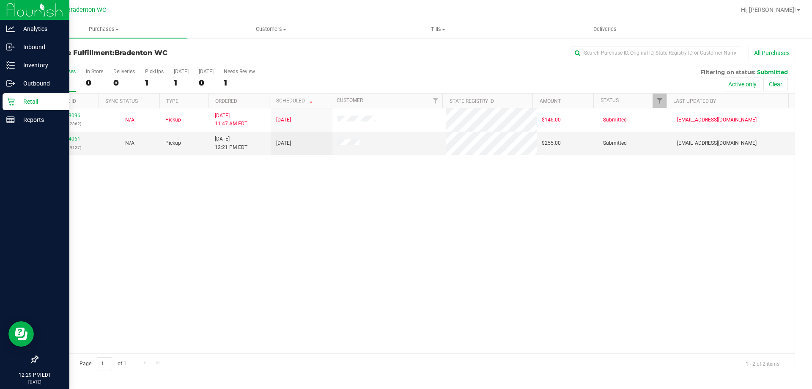
click at [14, 105] on icon at bounding box center [10, 102] width 8 height 8
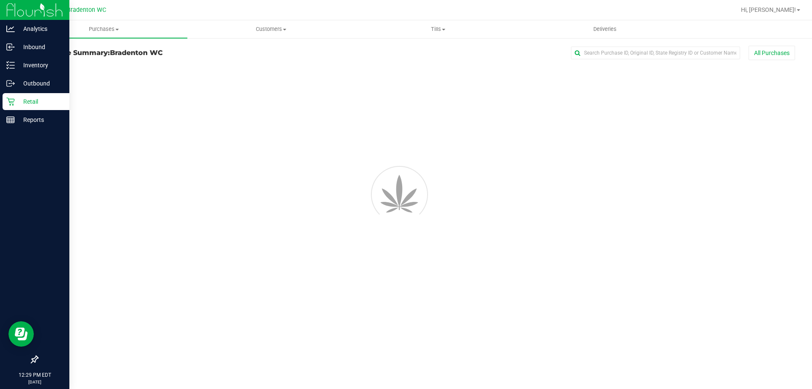
click at [8, 102] on icon at bounding box center [10, 101] width 8 height 8
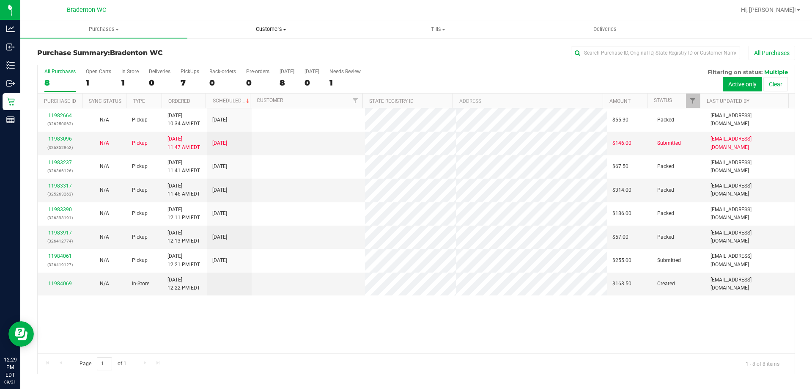
click at [245, 36] on uib-tab-heading "Customers All customers Add a new customer All physicians" at bounding box center [271, 29] width 166 height 17
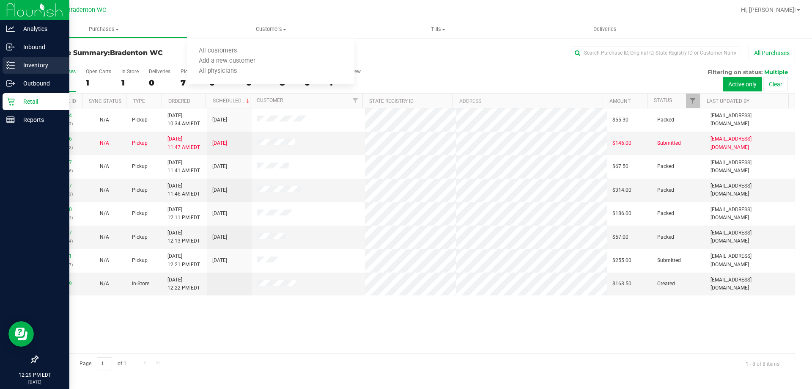
click at [12, 65] on line at bounding box center [12, 65] width 5 height 0
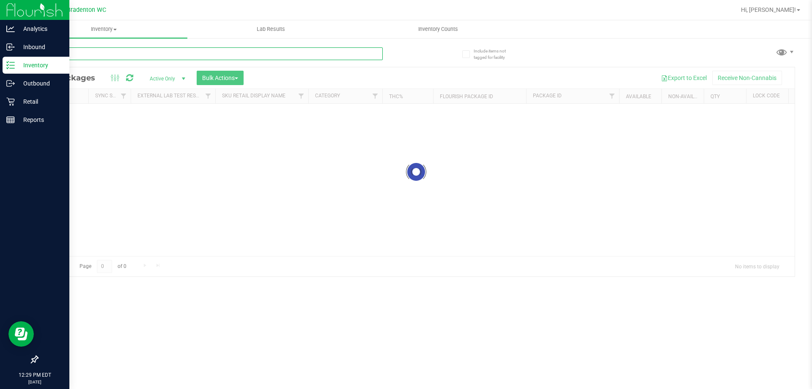
click at [272, 52] on input "text" at bounding box center [210, 53] width 346 height 13
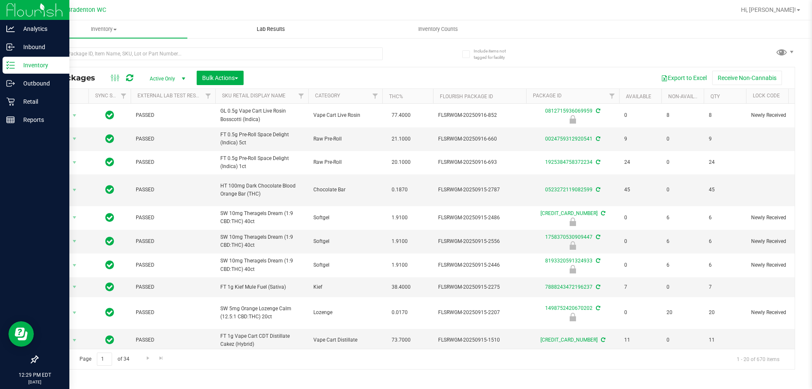
click at [274, 35] on uib-tab-heading "Lab Results" at bounding box center [271, 29] width 166 height 17
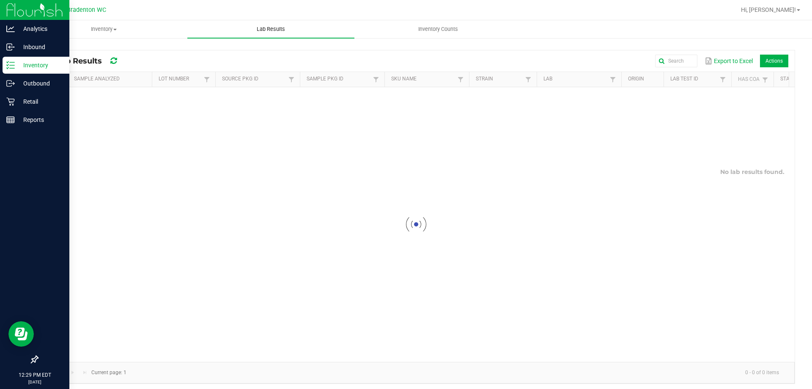
click at [270, 38] on link "Lab Results" at bounding box center [270, 29] width 167 height 18
click at [115, 29] on span at bounding box center [114, 30] width 3 height 2
click at [110, 24] on uib-tab-heading "Inventory All packages All inventory Waste log Create inventory From packages F…" at bounding box center [103, 29] width 167 height 18
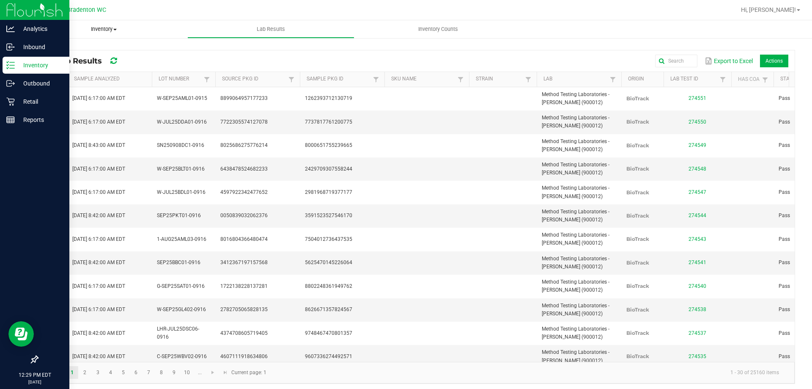
click at [85, 24] on uib-tab-heading "Inventory All packages All inventory Waste log Create inventory" at bounding box center [103, 29] width 167 height 18
click at [275, 63] on div "Export to Excel Actions" at bounding box center [464, 61] width 648 height 14
click at [90, 30] on span "Inventory" at bounding box center [103, 29] width 167 height 8
click at [63, 50] on span "All packages" at bounding box center [49, 50] width 58 height 7
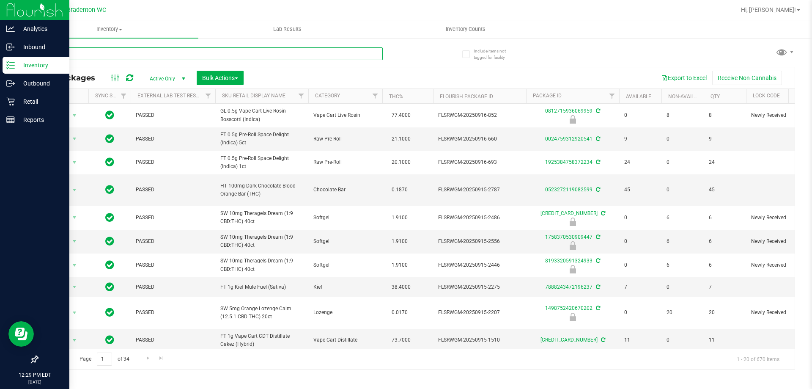
click at [74, 51] on input "text" at bounding box center [210, 53] width 346 height 13
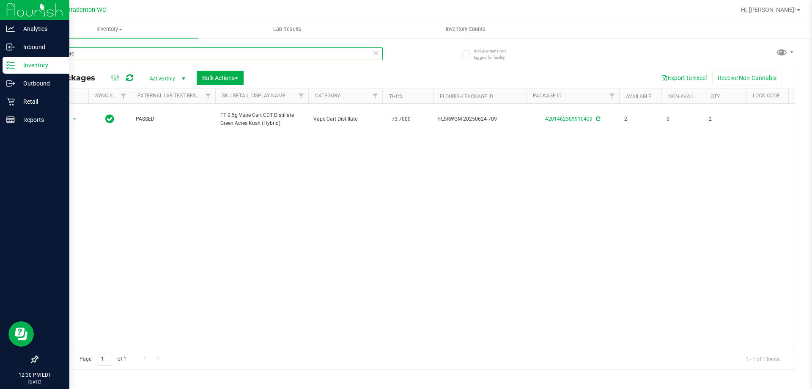
type input "green acre"
click at [6, 107] on div "Retail" at bounding box center [36, 101] width 67 height 17
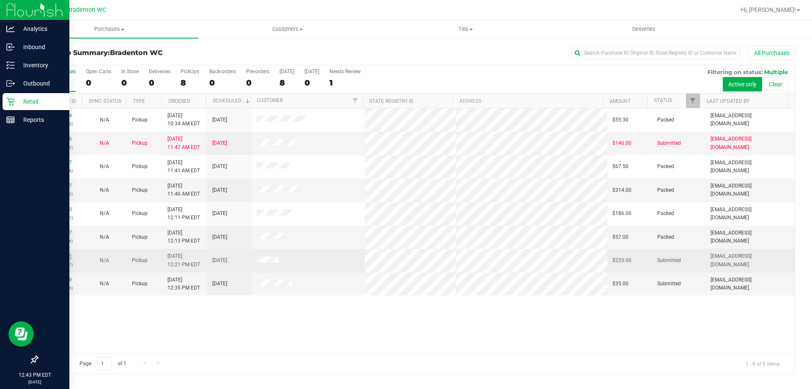
click at [65, 257] on link "11984061" at bounding box center [60, 256] width 24 height 6
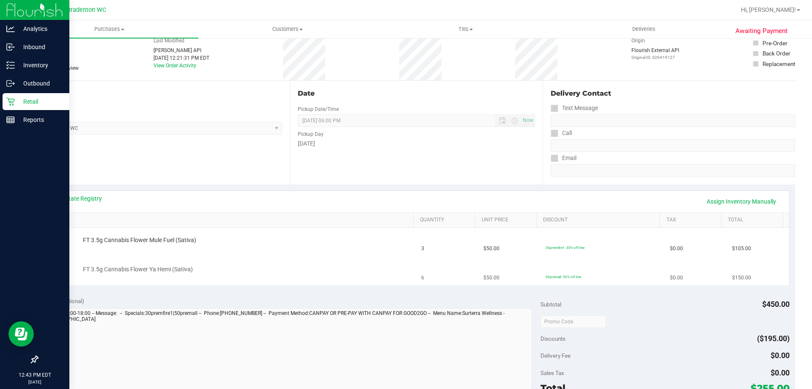
scroll to position [211, 0]
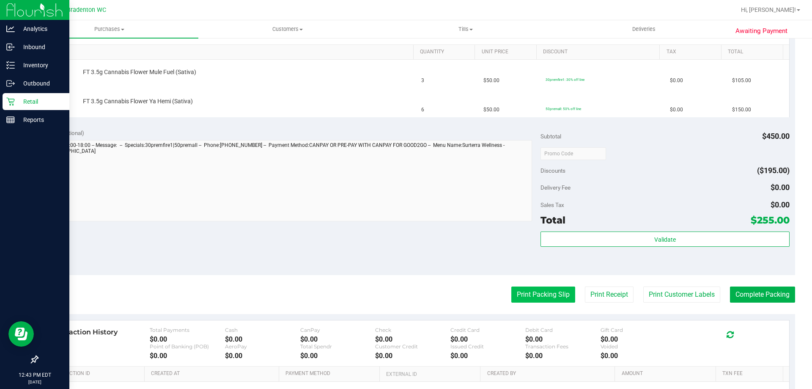
click at [560, 296] on button "Print Packing Slip" at bounding box center [543, 294] width 64 height 16
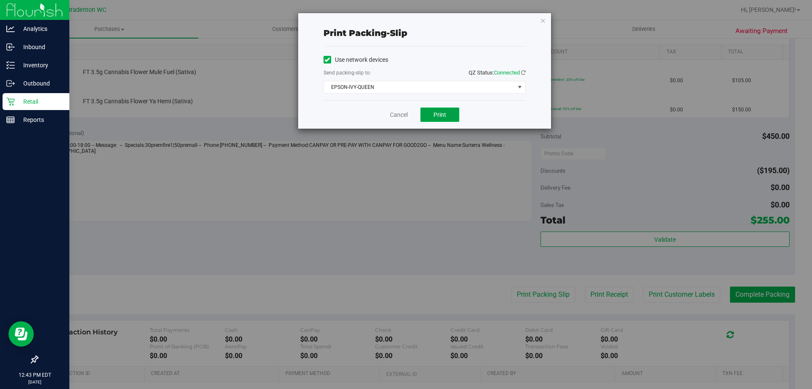
click at [456, 117] on button "Print" at bounding box center [439, 114] width 39 height 14
click at [542, 22] on icon "button" at bounding box center [543, 20] width 6 height 10
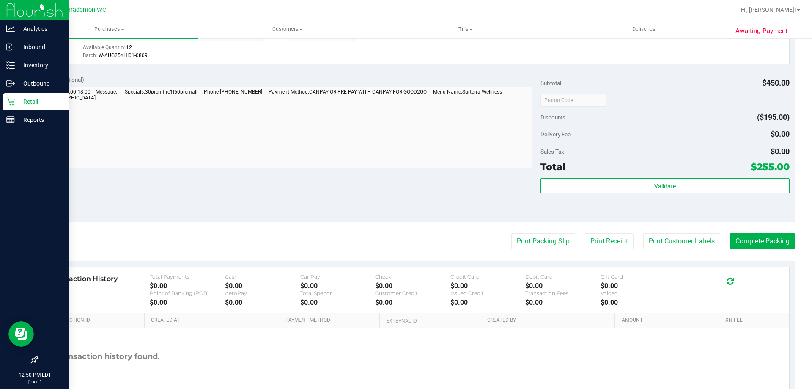
scroll to position [305, 0]
click at [753, 241] on button "Complete Packing" at bounding box center [762, 241] width 65 height 16
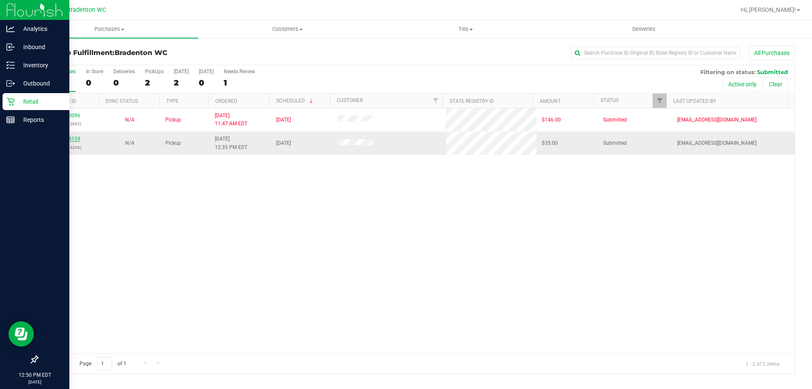
click at [71, 137] on link "11984159" at bounding box center [69, 139] width 24 height 6
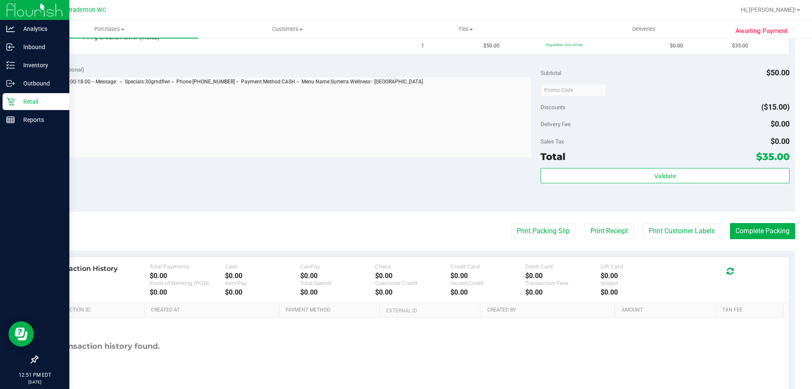
scroll to position [245, 0]
click at [543, 232] on button "Print Packing Slip" at bounding box center [543, 232] width 64 height 16
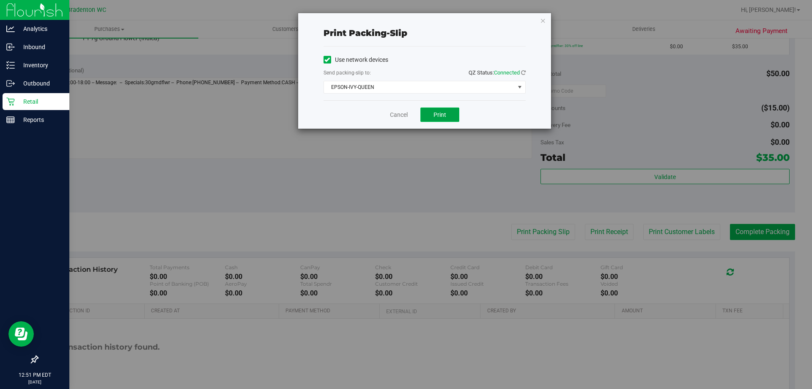
click at [436, 112] on span "Print" at bounding box center [439, 114] width 13 height 7
click at [542, 16] on icon "button" at bounding box center [543, 20] width 6 height 10
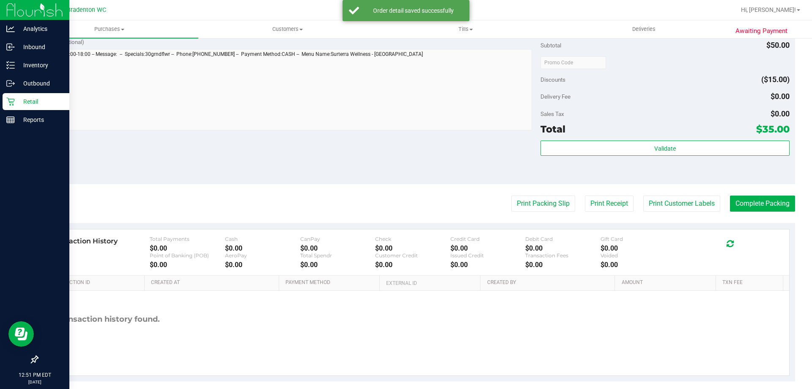
scroll to position [303, 0]
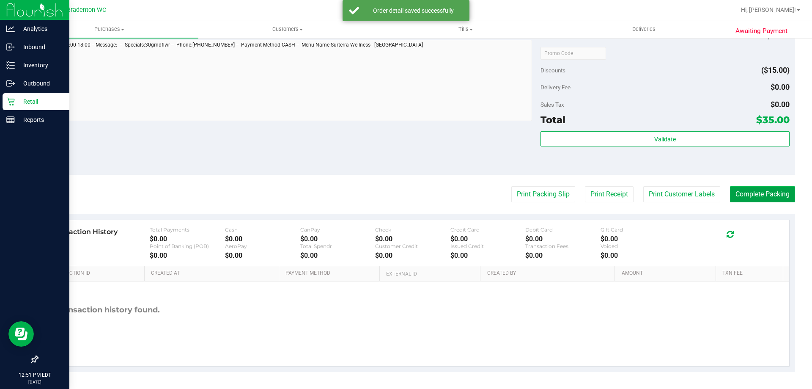
click at [765, 198] on button "Complete Packing" at bounding box center [762, 194] width 65 height 16
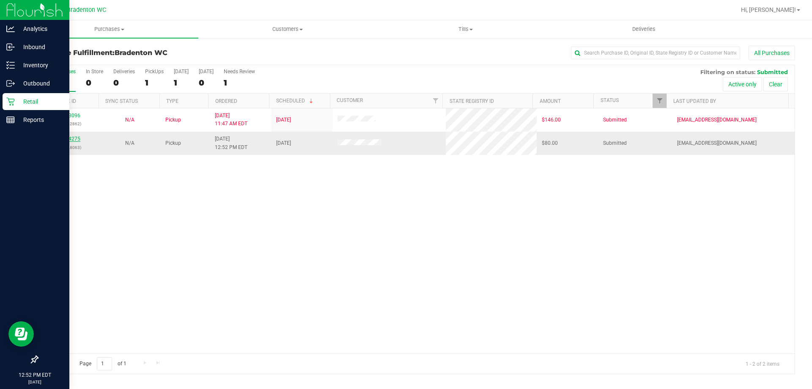
click at [62, 141] on link "11984275" at bounding box center [69, 139] width 24 height 6
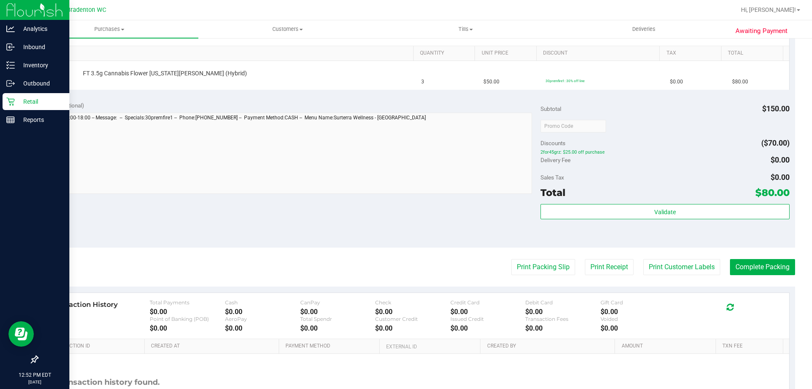
scroll to position [241, 0]
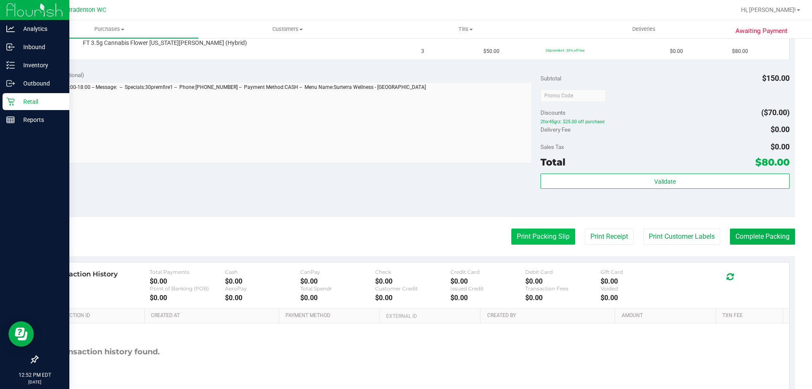
click at [537, 239] on button "Print Packing Slip" at bounding box center [543, 236] width 64 height 16
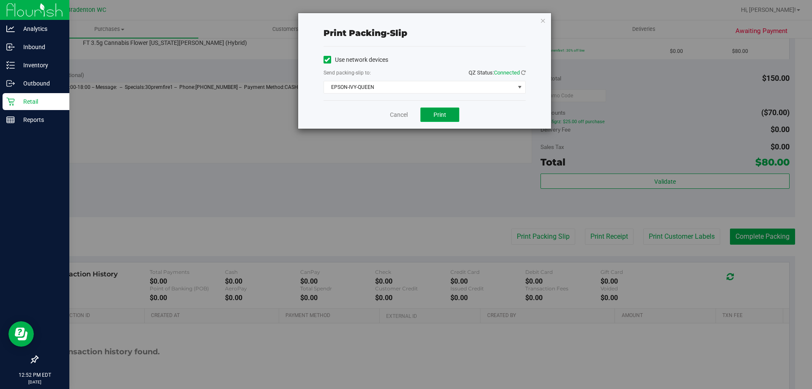
click at [441, 114] on span "Print" at bounding box center [439, 114] width 13 height 7
click at [543, 25] on icon "button" at bounding box center [543, 20] width 6 height 10
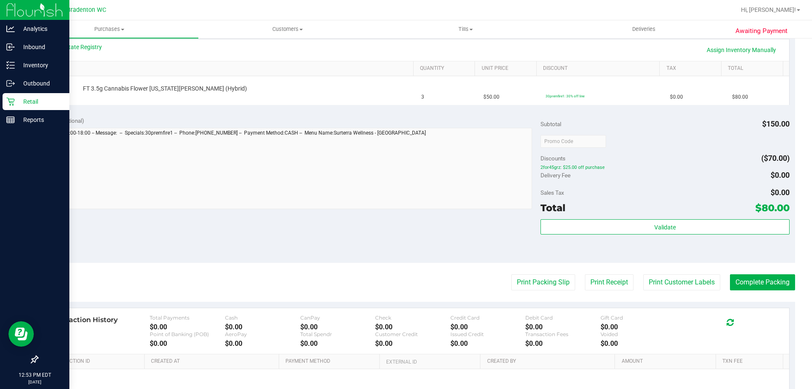
scroll to position [156, 0]
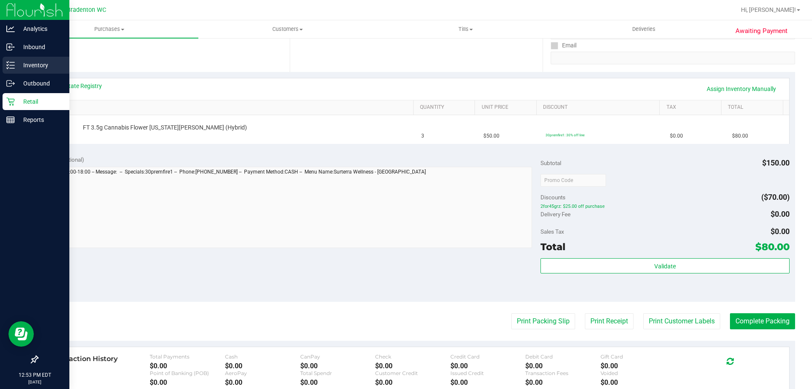
click at [0, 68] on link "Inventory" at bounding box center [34, 66] width 69 height 18
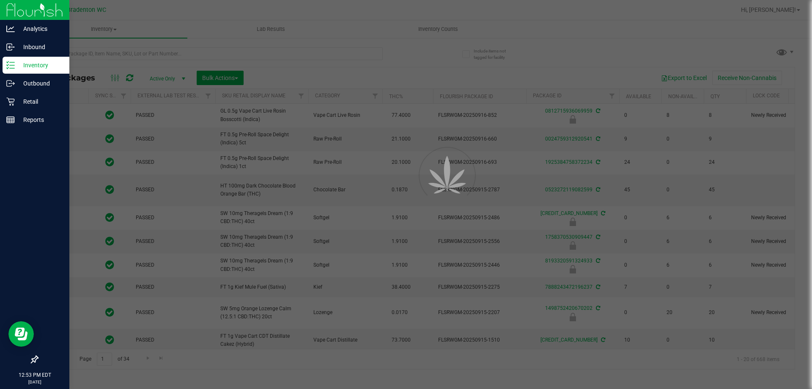
type input "[DATE]"
click at [215, 52] on div at bounding box center [406, 194] width 812 height 389
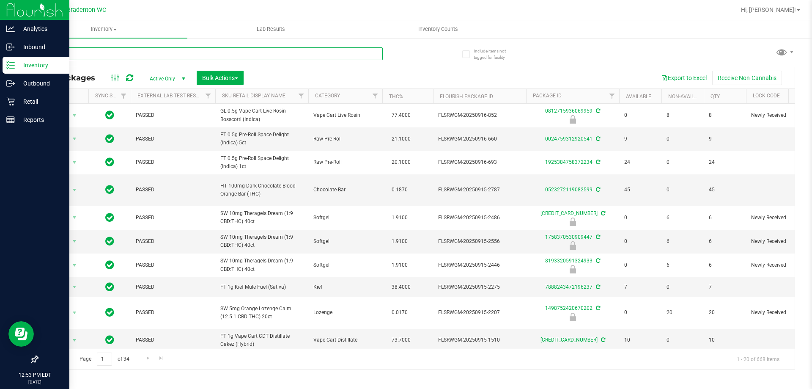
click at [224, 53] on input "text" at bounding box center [210, 53] width 346 height 13
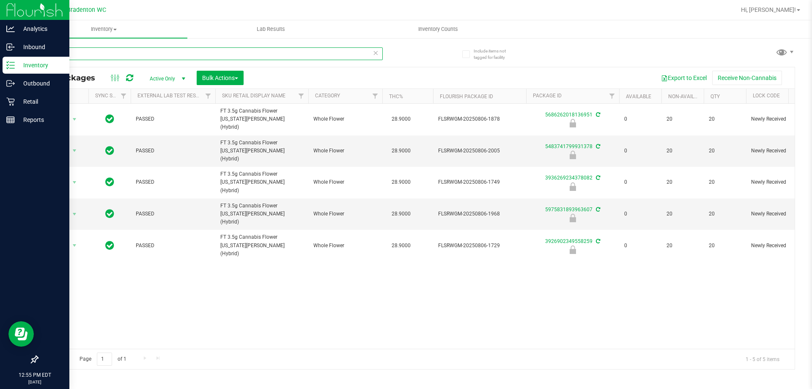
type input "grz"
click at [4, 99] on div "Retail" at bounding box center [36, 101] width 67 height 17
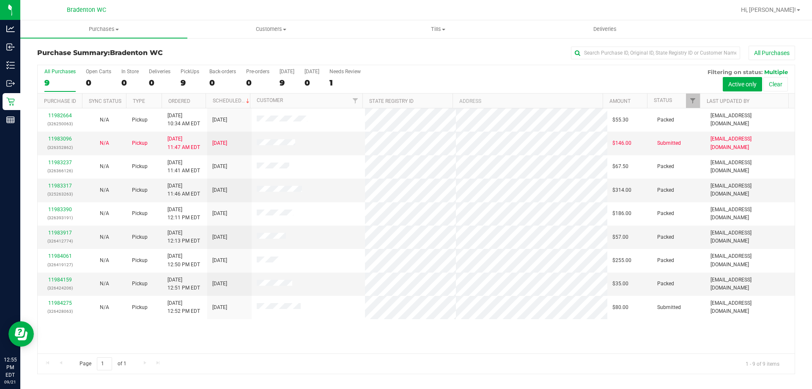
click at [484, 338] on div "11982664 (326250063) N/A Pickup [DATE] 10:34 AM EDT 9/21/2025 $55.30 Packed [EM…" at bounding box center [416, 230] width 757 height 245
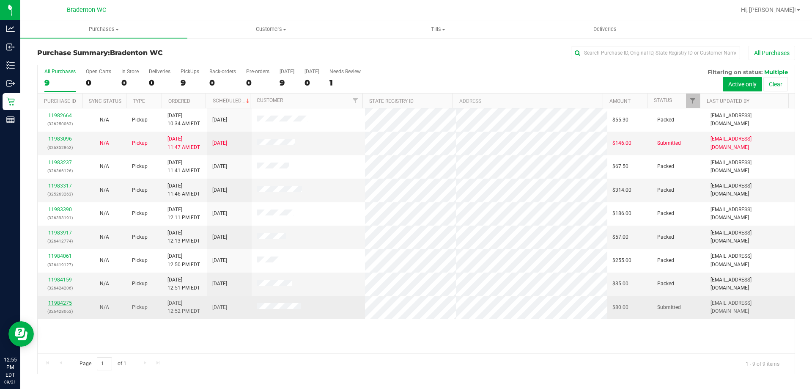
click at [64, 301] on link "11984275" at bounding box center [60, 303] width 24 height 6
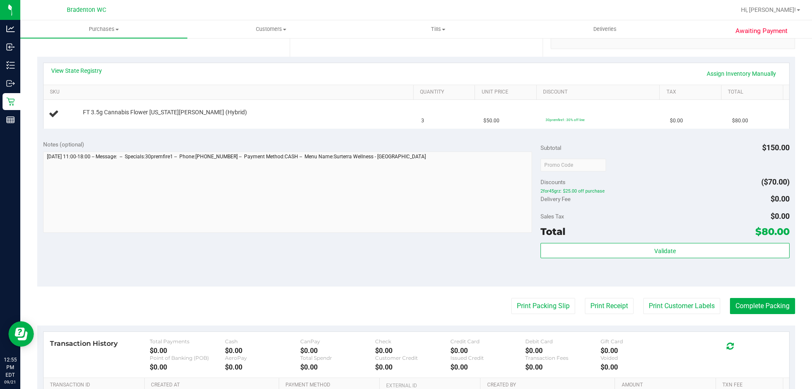
scroll to position [177, 0]
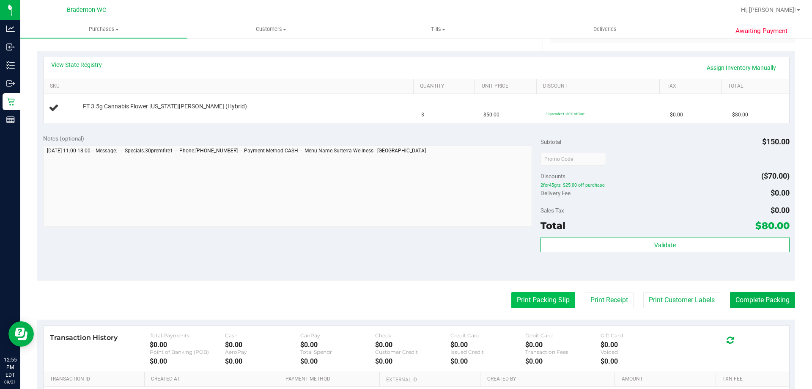
click at [536, 302] on button "Print Packing Slip" at bounding box center [543, 300] width 64 height 16
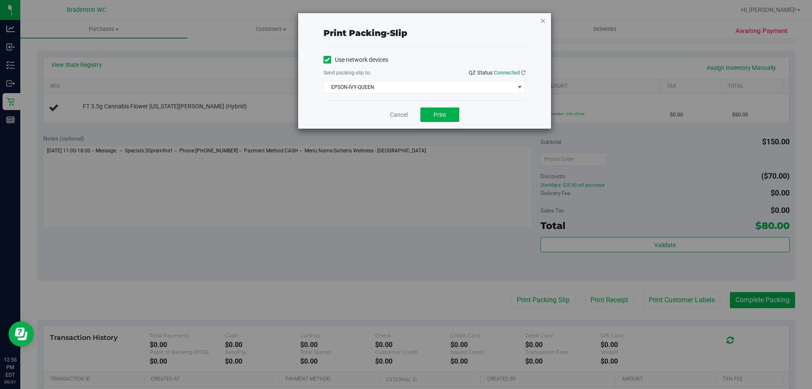
click at [543, 16] on icon "button" at bounding box center [543, 20] width 6 height 10
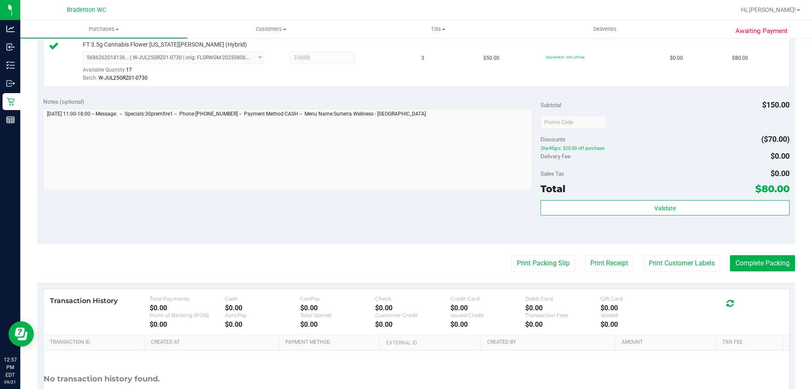
scroll to position [244, 0]
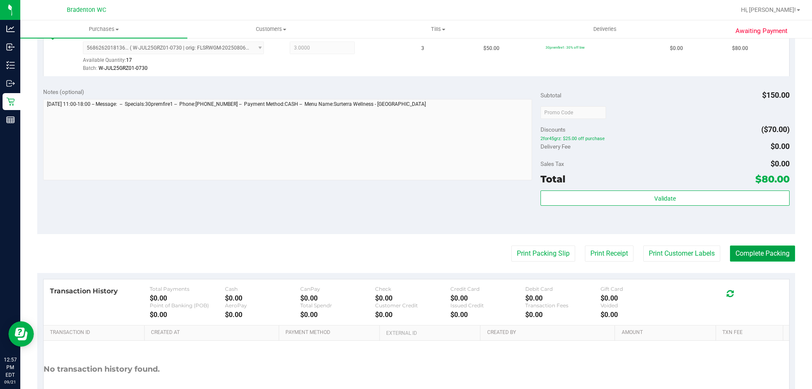
click at [762, 254] on button "Complete Packing" at bounding box center [762, 253] width 65 height 16
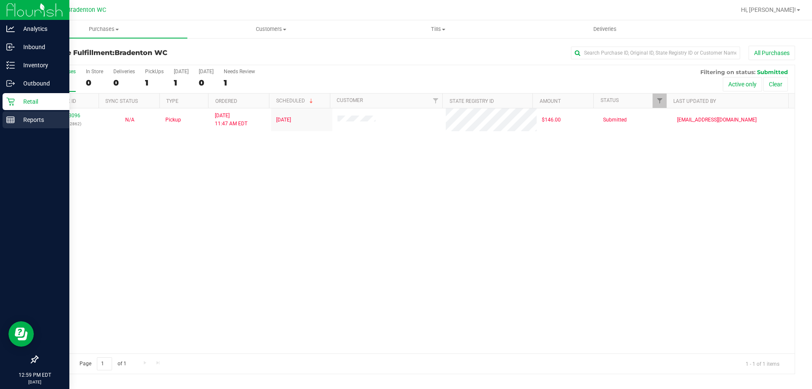
click at [9, 121] on line at bounding box center [9, 120] width 0 height 4
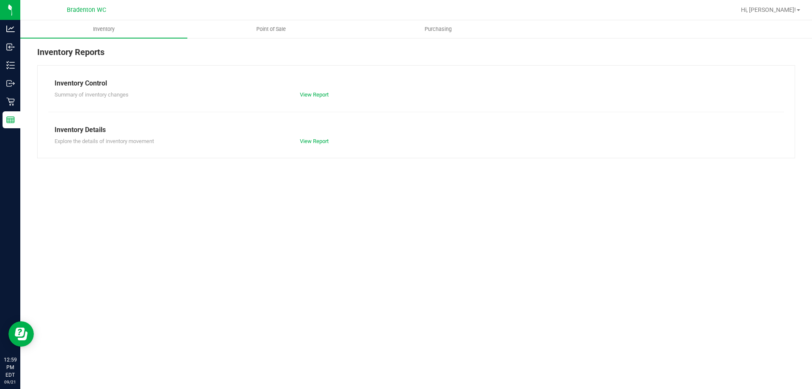
click at [277, 11] on div at bounding box center [443, 10] width 584 height 16
click at [276, 30] on span "Point of Sale" at bounding box center [271, 29] width 52 height 8
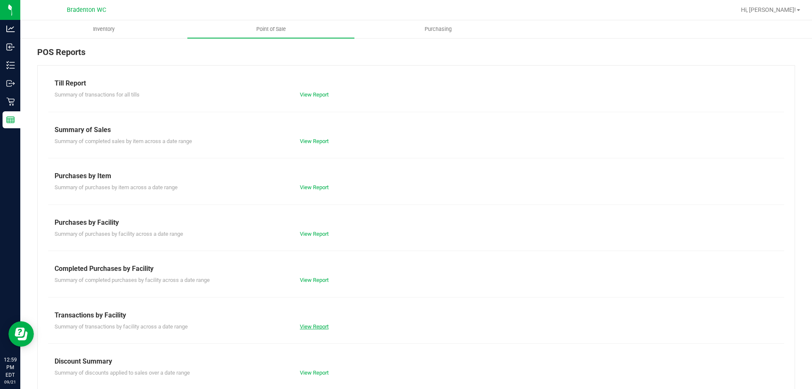
click at [326, 324] on link "View Report" at bounding box center [314, 326] width 29 height 6
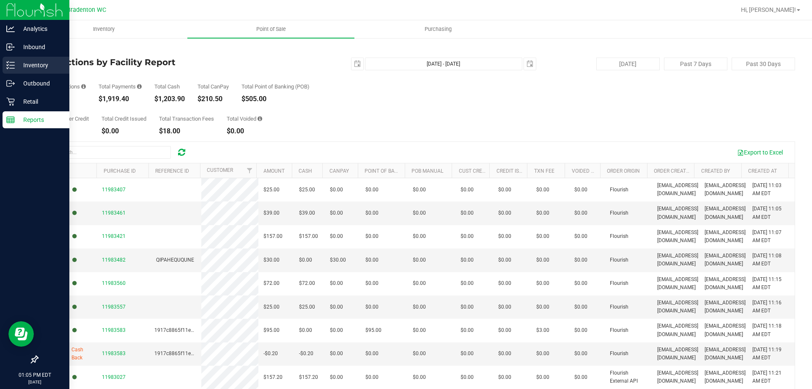
click at [16, 64] on p "Inventory" at bounding box center [40, 65] width 51 height 10
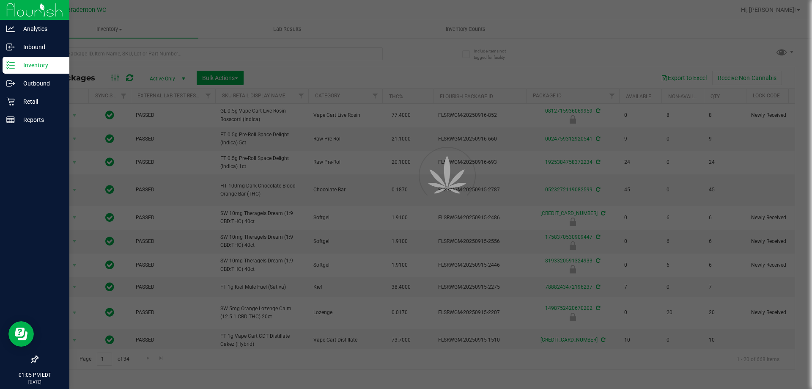
click at [148, 54] on div at bounding box center [406, 194] width 812 height 389
click at [147, 49] on input "text" at bounding box center [210, 53] width 346 height 13
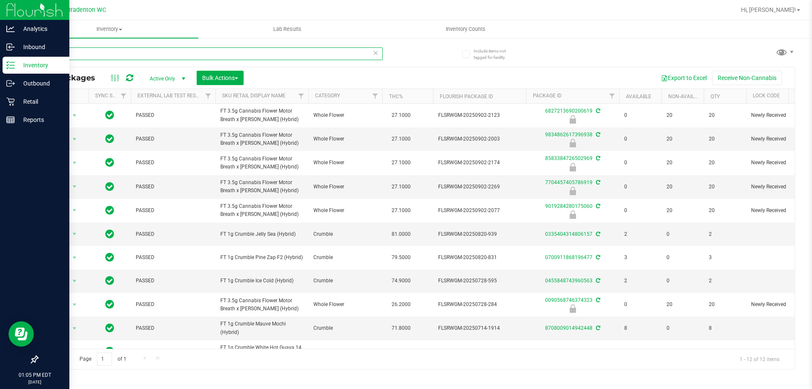
type input "mbl"
click at [2, 76] on link "Outbound" at bounding box center [34, 84] width 69 height 18
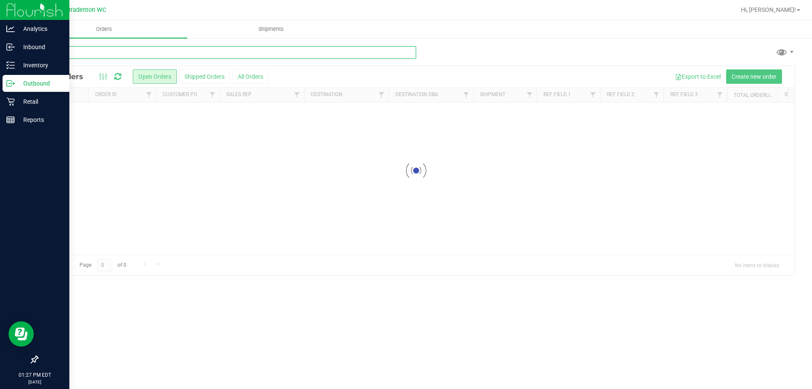
click at [167, 54] on input "text" at bounding box center [226, 52] width 379 height 13
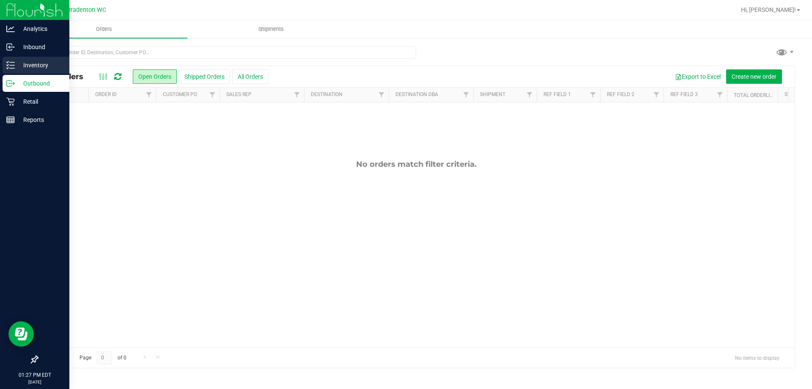
click at [14, 65] on line at bounding box center [12, 65] width 5 height 0
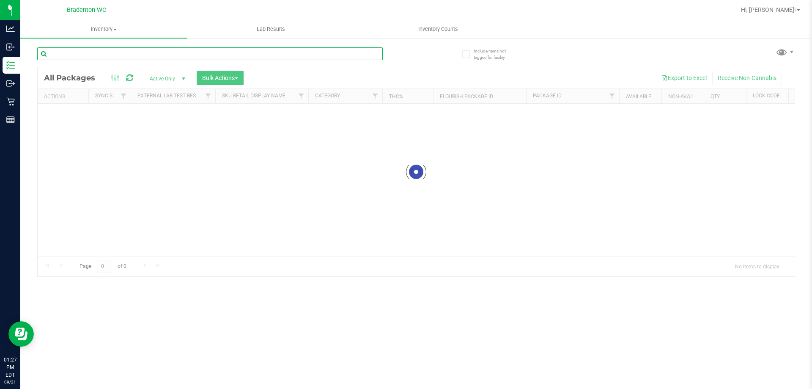
click at [286, 51] on input "text" at bounding box center [210, 53] width 346 height 13
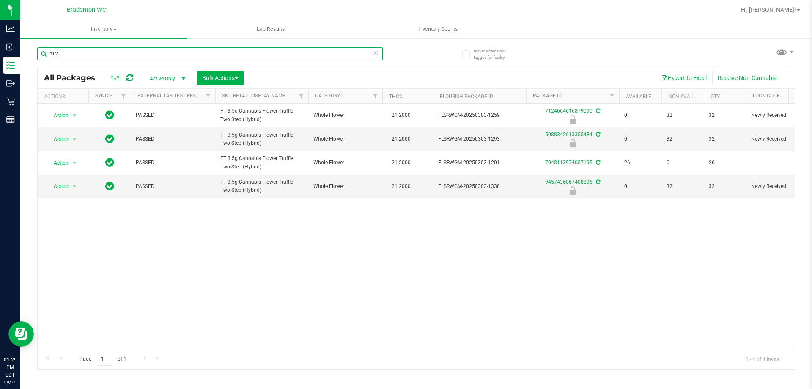
type input "t12"
click at [374, 55] on icon at bounding box center [376, 52] width 6 height 10
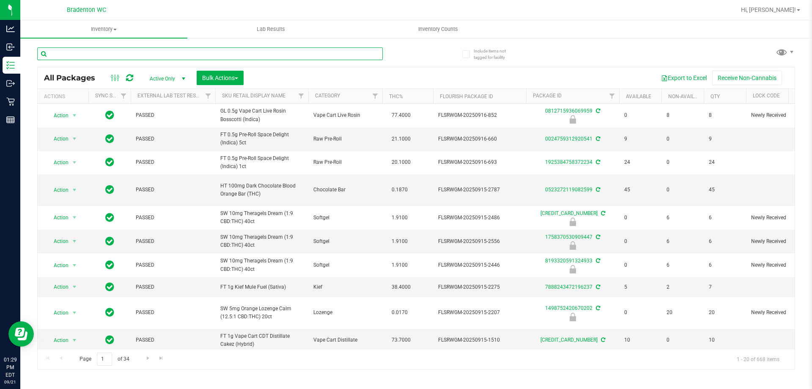
drag, startPoint x: 215, startPoint y: 52, endPoint x: 221, endPoint y: 44, distance: 10.6
click at [215, 53] on input "text" at bounding box center [210, 53] width 346 height 13
click at [368, 57] on input "text" at bounding box center [210, 53] width 346 height 13
click at [346, 54] on input "text" at bounding box center [210, 53] width 346 height 13
click at [373, 57] on input "text" at bounding box center [210, 53] width 346 height 13
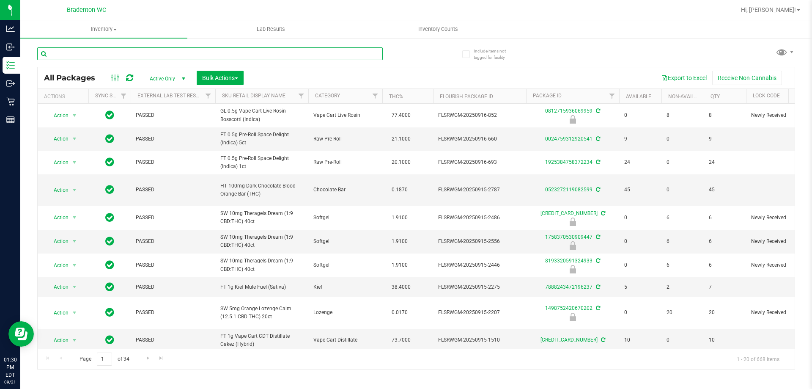
click at [350, 55] on input "text" at bounding box center [210, 53] width 346 height 13
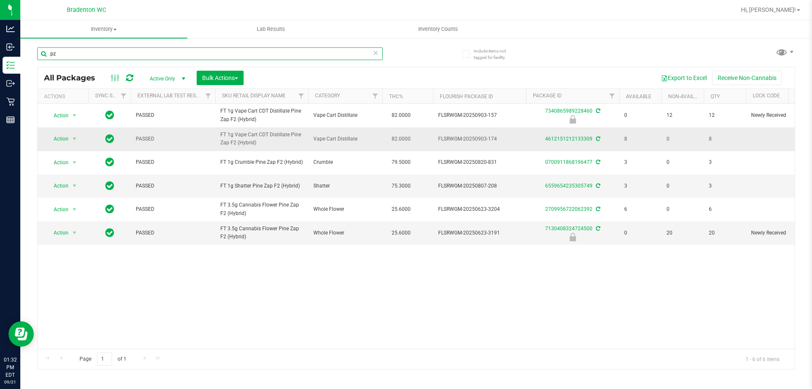
type input "p"
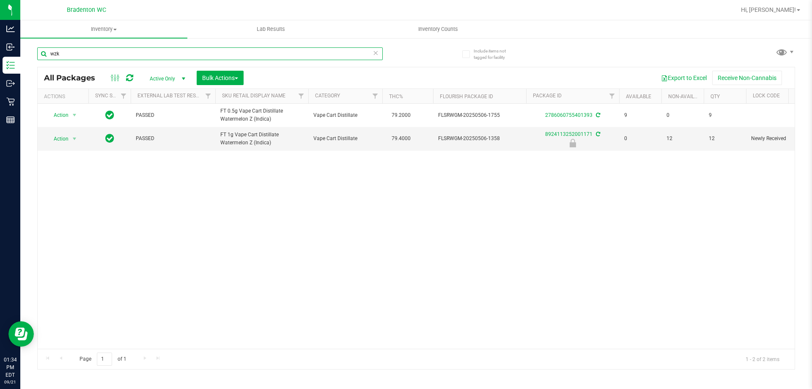
click at [380, 51] on input "wzk" at bounding box center [210, 53] width 346 height 13
type input "wzk"
click at [375, 52] on icon at bounding box center [376, 52] width 6 height 10
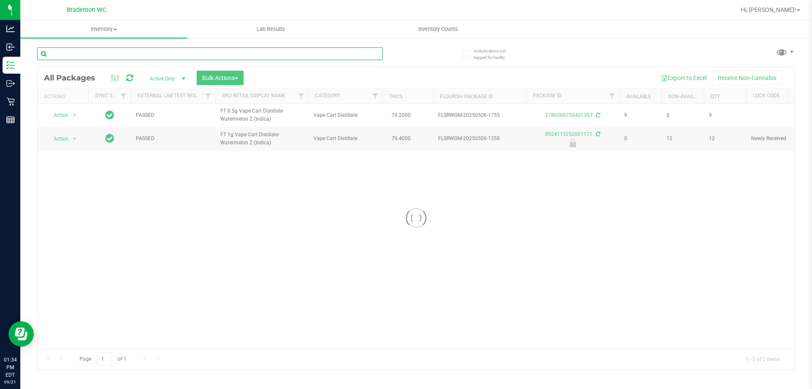
click at [370, 53] on input "text" at bounding box center [210, 53] width 346 height 13
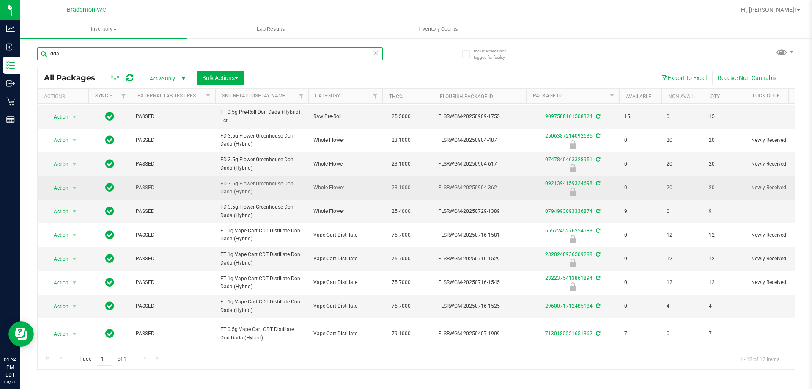
scroll to position [42, 0]
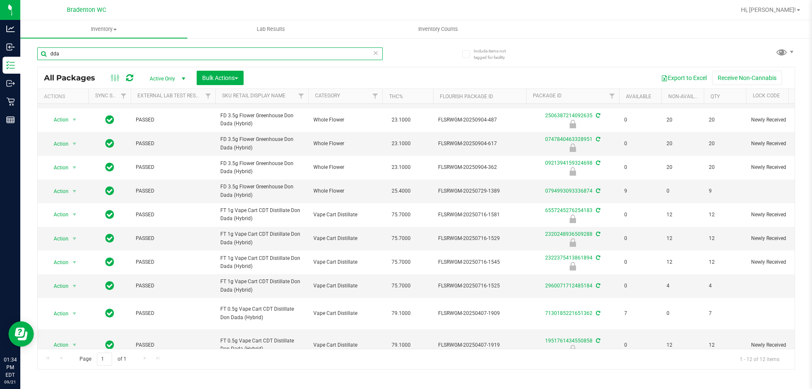
type input "dda"
click at [375, 50] on icon at bounding box center [376, 52] width 6 height 10
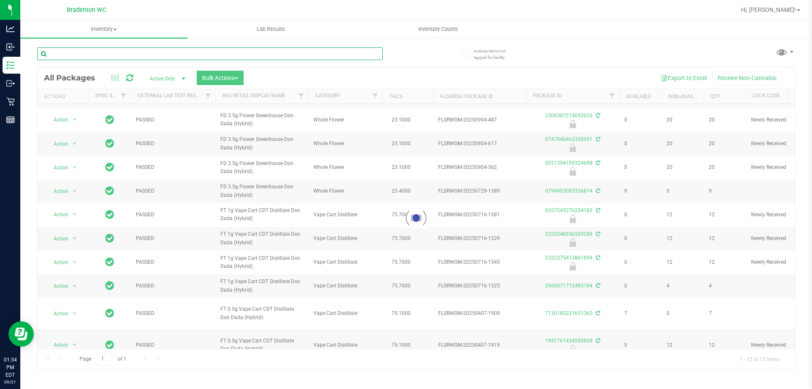
click at [369, 50] on input "text" at bounding box center [210, 53] width 346 height 13
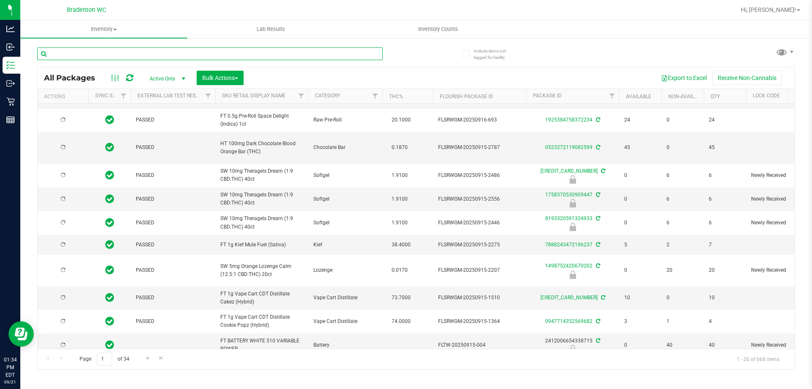
type input "[DATE]"
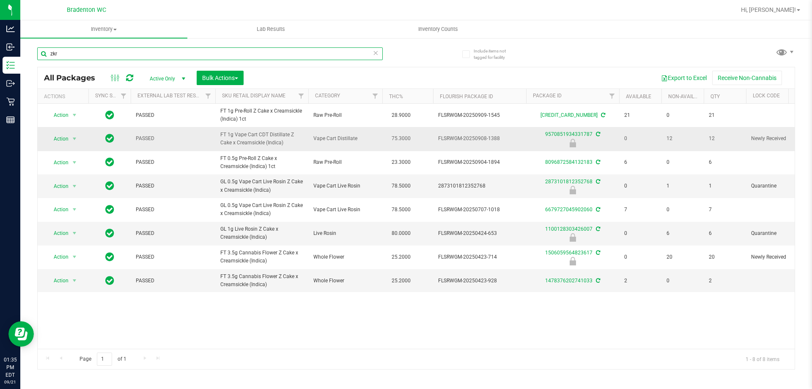
type input "zkr"
click at [376, 52] on icon at bounding box center [376, 52] width 6 height 10
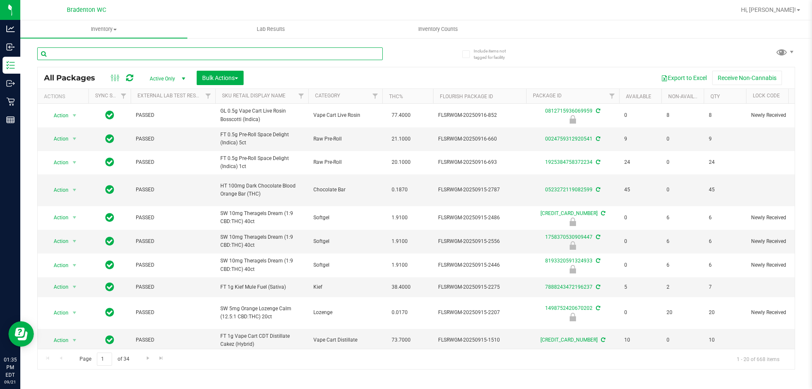
click at [291, 56] on input "text" at bounding box center [210, 53] width 346 height 13
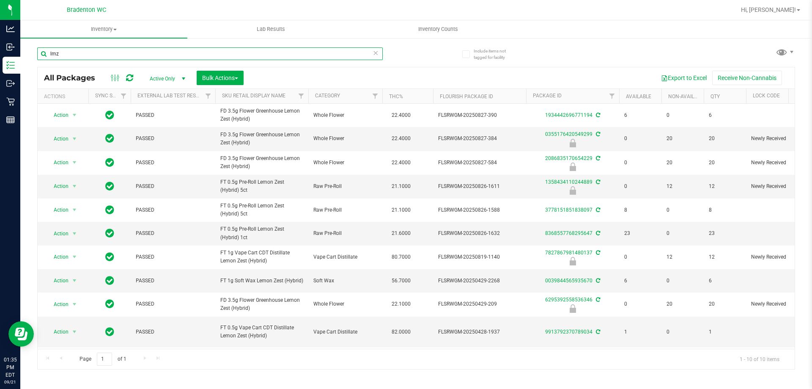
scroll to position [13, 0]
type input "lmz"
click at [376, 52] on icon at bounding box center [376, 52] width 6 height 10
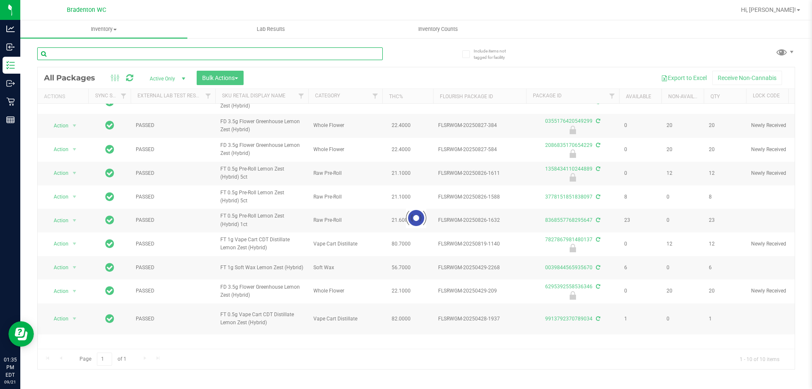
click at [335, 53] on input "text" at bounding box center [210, 53] width 346 height 13
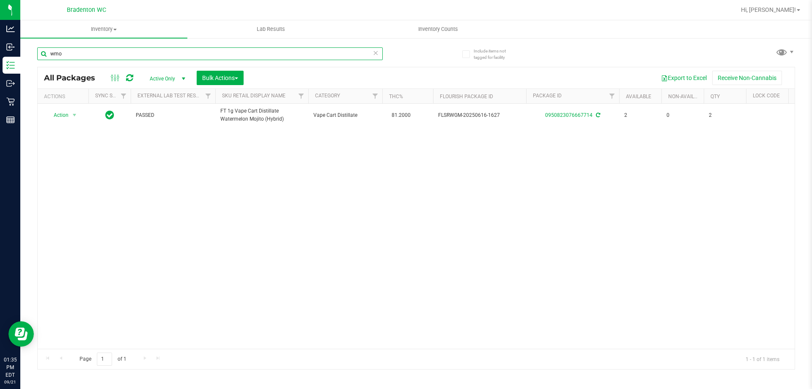
click at [372, 52] on input "wmo" at bounding box center [210, 53] width 346 height 13
type input "wmo"
click at [378, 55] on icon at bounding box center [376, 52] width 6 height 10
click at [327, 55] on input "text" at bounding box center [210, 53] width 346 height 13
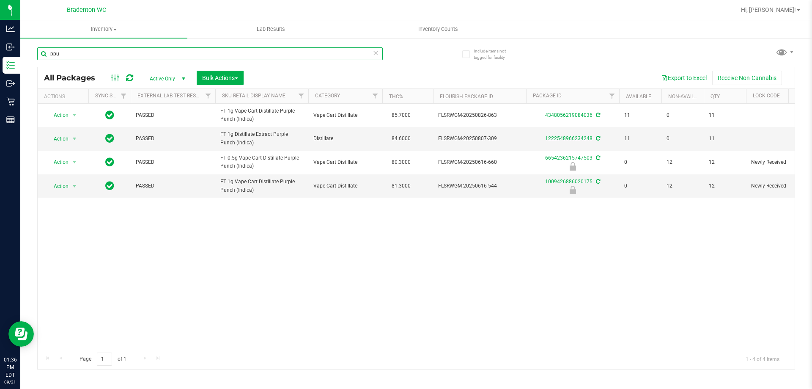
type input "ppu"
click at [374, 51] on icon at bounding box center [376, 52] width 6 height 10
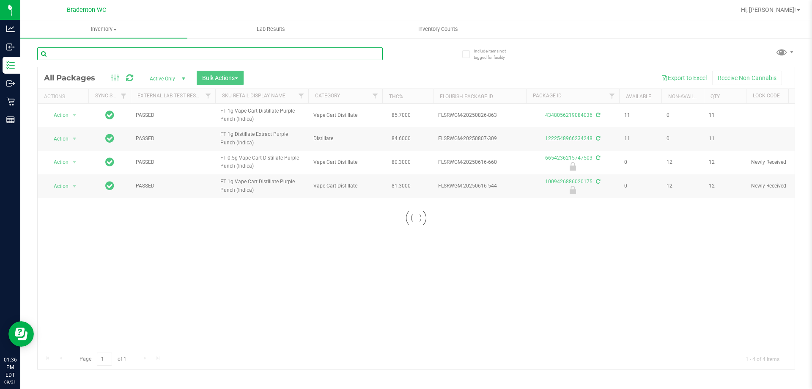
click at [377, 54] on input "text" at bounding box center [210, 53] width 346 height 13
click at [359, 54] on input "text" at bounding box center [210, 53] width 346 height 13
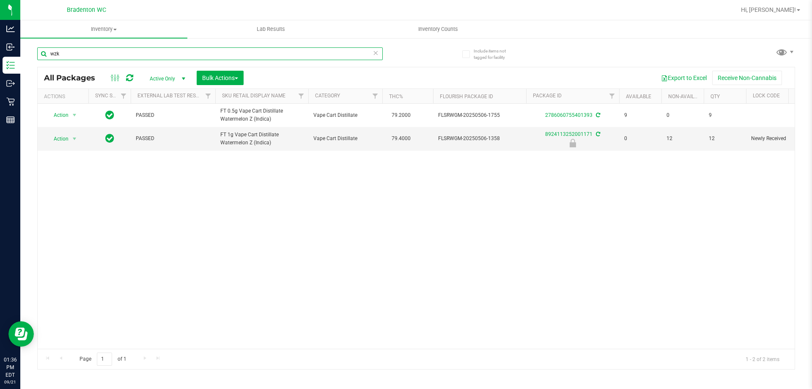
click at [378, 53] on input "wzk" at bounding box center [210, 53] width 346 height 13
type input "wzk"
click at [374, 50] on icon at bounding box center [376, 52] width 6 height 10
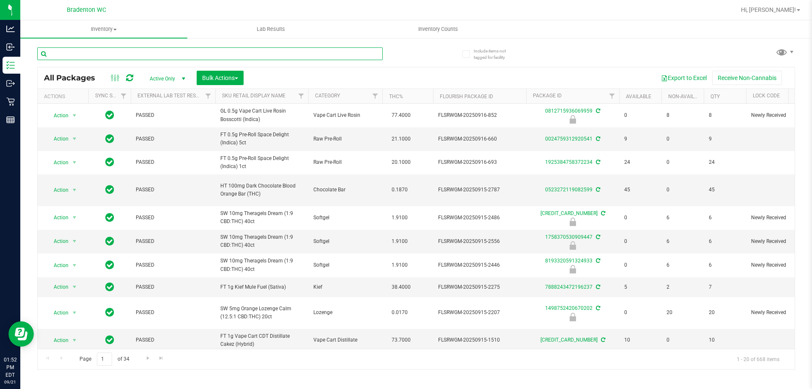
click at [341, 53] on input "text" at bounding box center [210, 53] width 346 height 13
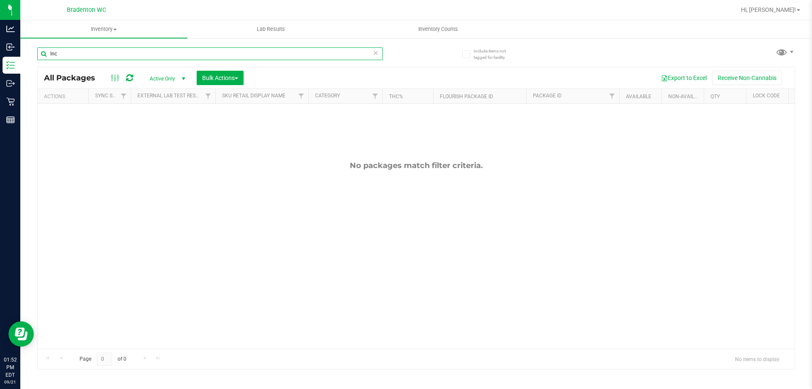
click at [381, 52] on input "lnc" at bounding box center [210, 53] width 346 height 13
type input "lnc"
click at [376, 51] on icon at bounding box center [376, 52] width 6 height 10
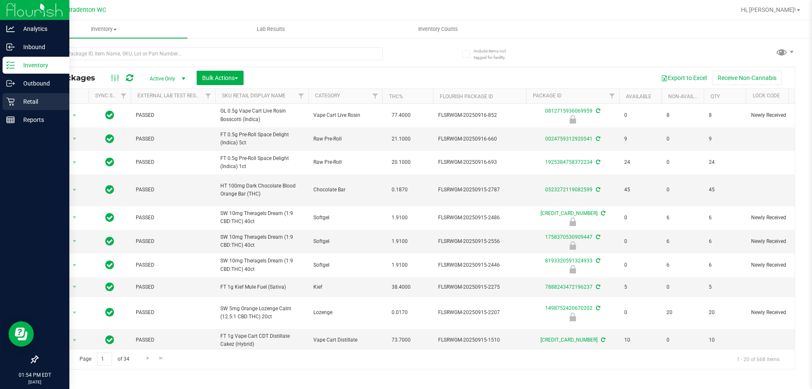
click at [5, 105] on div "Retail" at bounding box center [36, 101] width 67 height 17
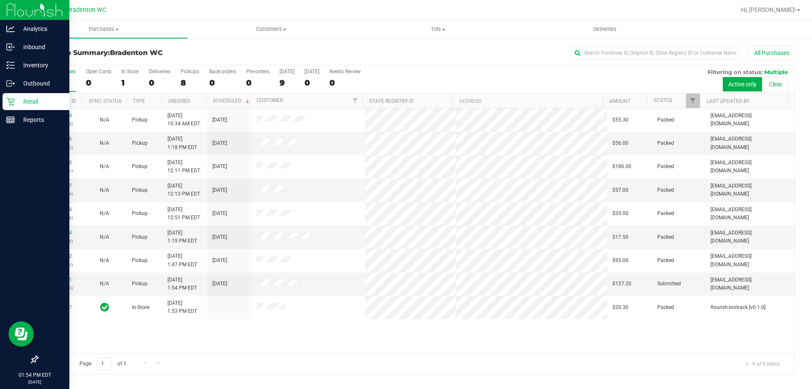
click at [323, 355] on div "Page 1 of 1 1 - 9 of 9 items" at bounding box center [416, 363] width 757 height 20
